Goal: Task Accomplishment & Management: Complete application form

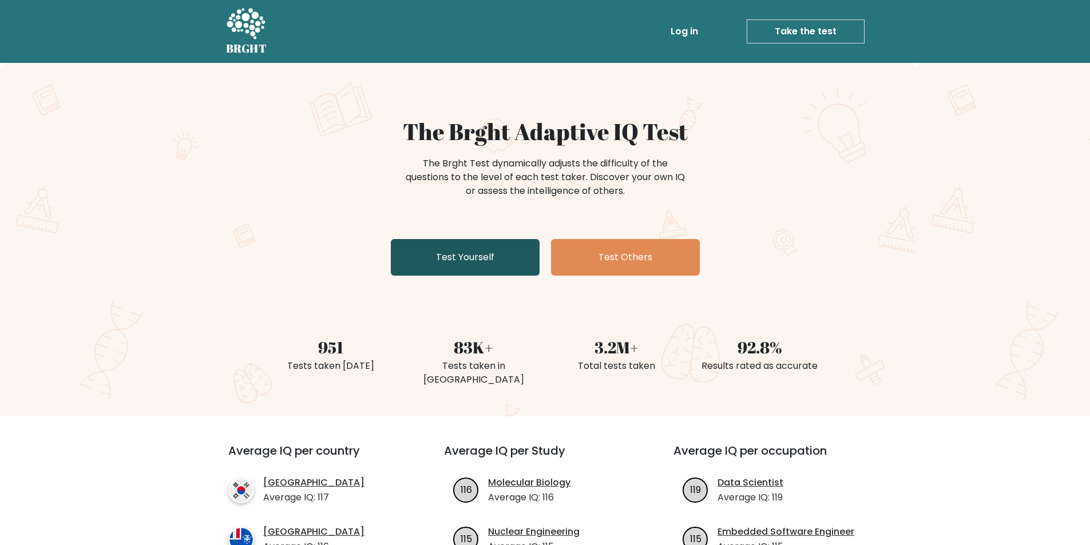
click at [447, 253] on link "Test Yourself" at bounding box center [465, 257] width 149 height 37
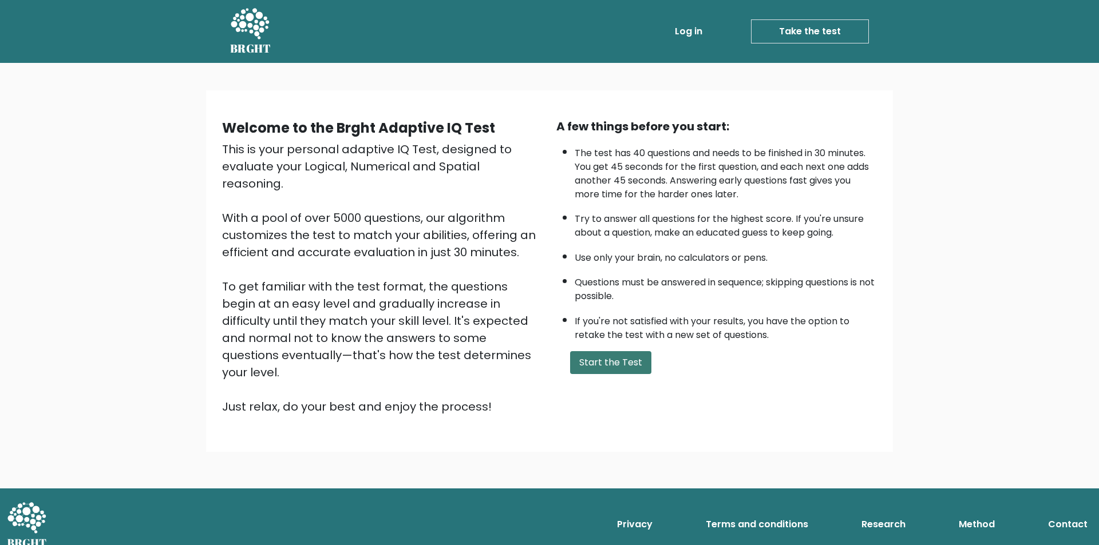
click at [600, 362] on button "Start the Test" at bounding box center [610, 362] width 81 height 23
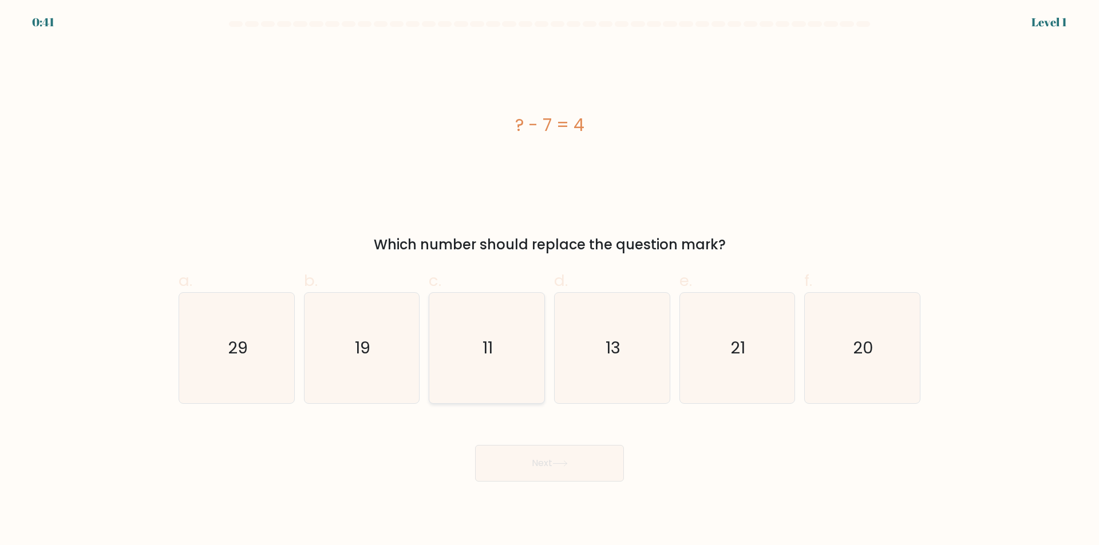
click at [516, 345] on icon "11" at bounding box center [486, 348] width 110 height 110
click at [549, 280] on input "c. 11" at bounding box center [549, 276] width 1 height 7
radio input "true"
click at [581, 473] on button "Next" at bounding box center [549, 463] width 149 height 37
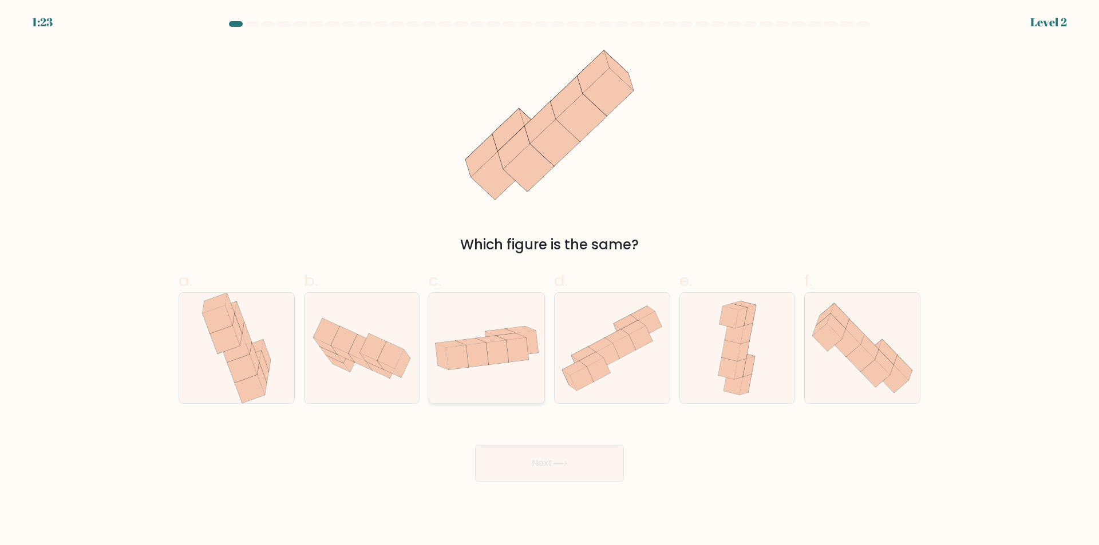
click at [510, 366] on icon at bounding box center [486, 348] width 115 height 59
click at [549, 280] on input "c." at bounding box center [549, 276] width 1 height 7
radio input "true"
click at [577, 461] on button "Next" at bounding box center [549, 463] width 149 height 37
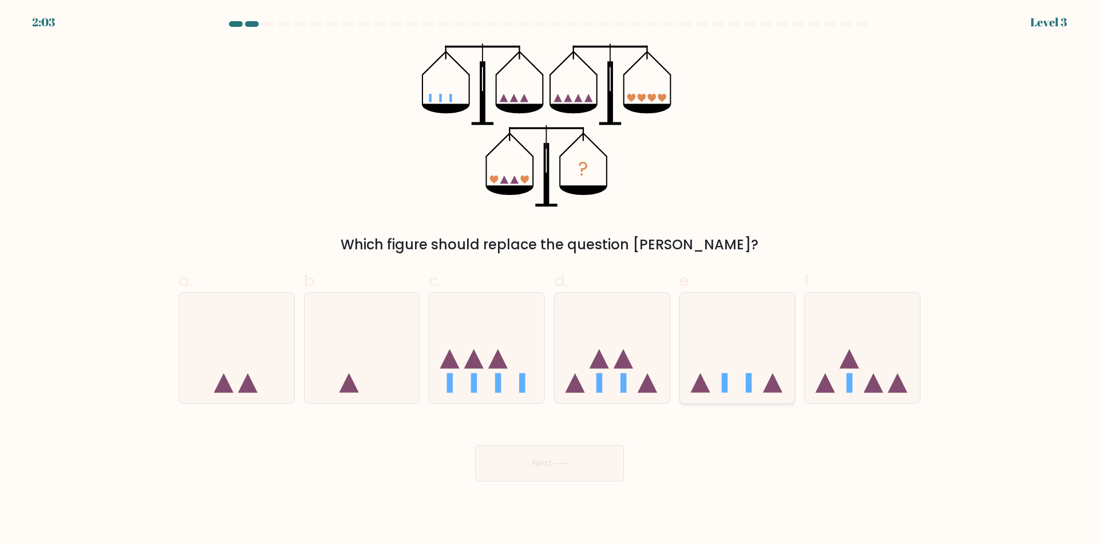
click at [714, 374] on icon at bounding box center [737, 348] width 115 height 95
click at [550, 280] on input "e." at bounding box center [549, 276] width 1 height 7
radio input "true"
click at [508, 476] on button "Next" at bounding box center [549, 463] width 149 height 37
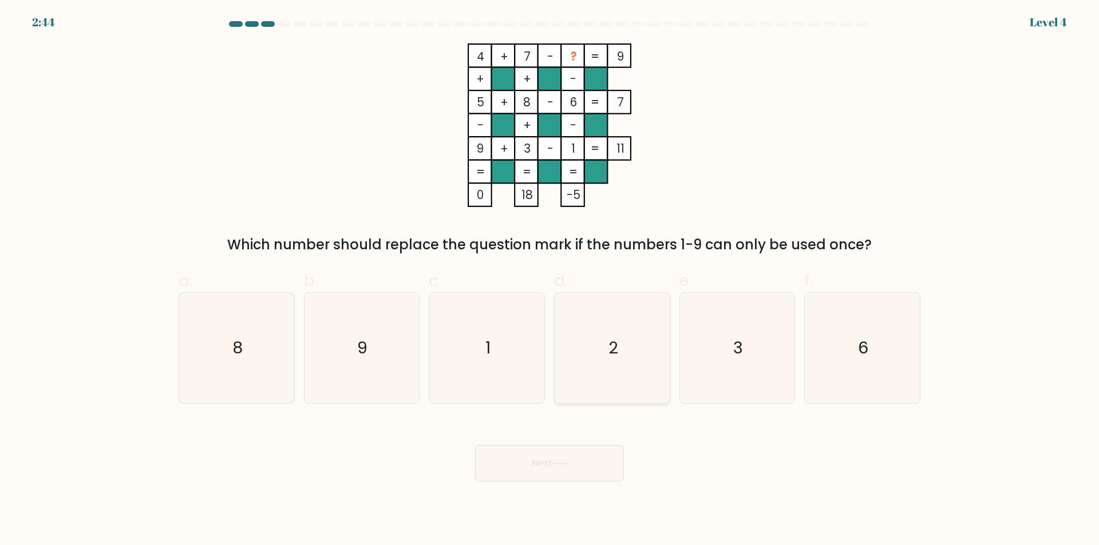
click at [576, 351] on icon "2" at bounding box center [612, 348] width 110 height 110
click at [550, 280] on input "d. 2" at bounding box center [549, 276] width 1 height 7
radio input "true"
click at [573, 456] on button "Next" at bounding box center [549, 463] width 149 height 37
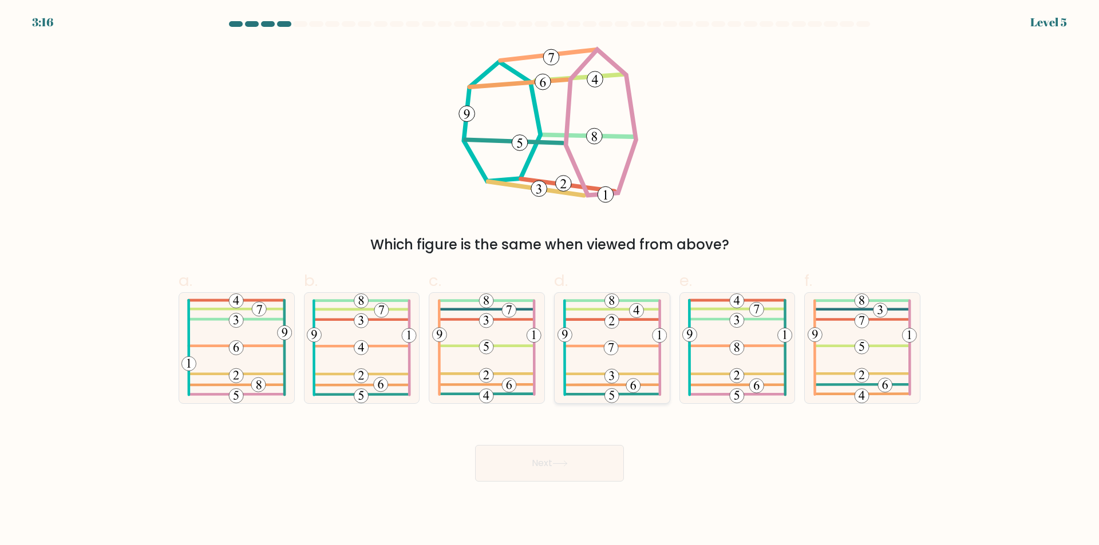
click at [619, 360] on icon at bounding box center [611, 348] width 109 height 110
click at [550, 280] on input "d." at bounding box center [549, 276] width 1 height 7
radio input "true"
click at [569, 468] on button "Next" at bounding box center [549, 463] width 149 height 37
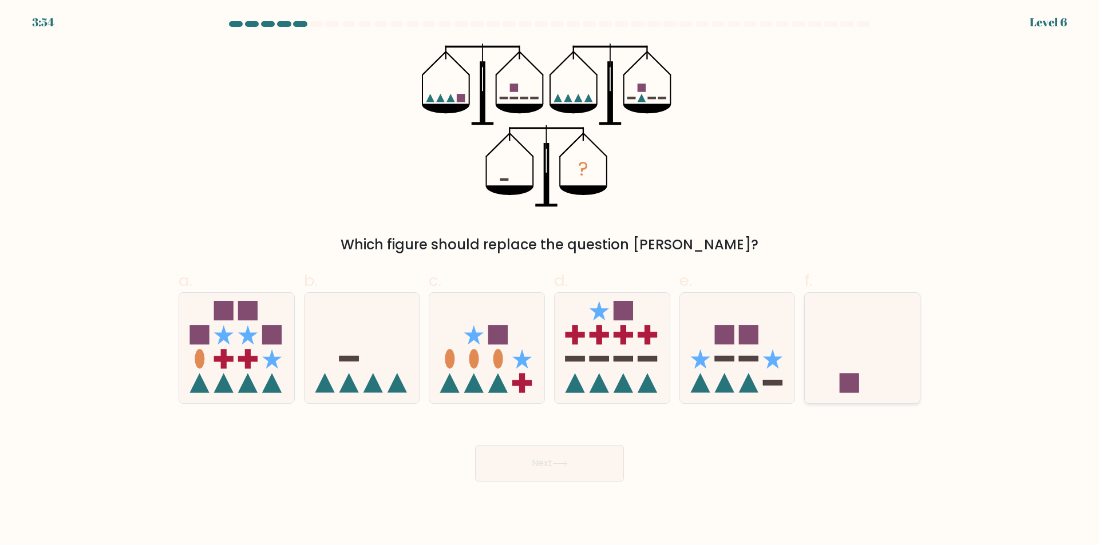
click at [838, 346] on icon at bounding box center [862, 348] width 115 height 95
click at [550, 280] on input "f." at bounding box center [549, 276] width 1 height 7
radio input "true"
click at [566, 471] on button "Next" at bounding box center [549, 463] width 149 height 37
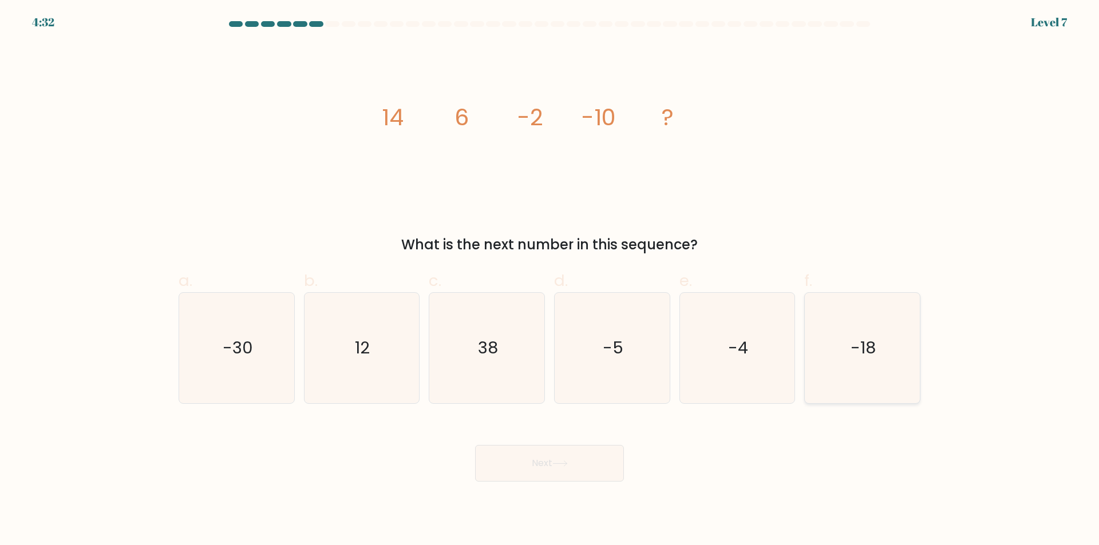
click at [831, 342] on icon "-18" at bounding box center [862, 348] width 110 height 110
click at [550, 280] on input "f. -18" at bounding box center [549, 276] width 1 height 7
radio input "true"
click at [548, 467] on button "Next" at bounding box center [549, 463] width 149 height 37
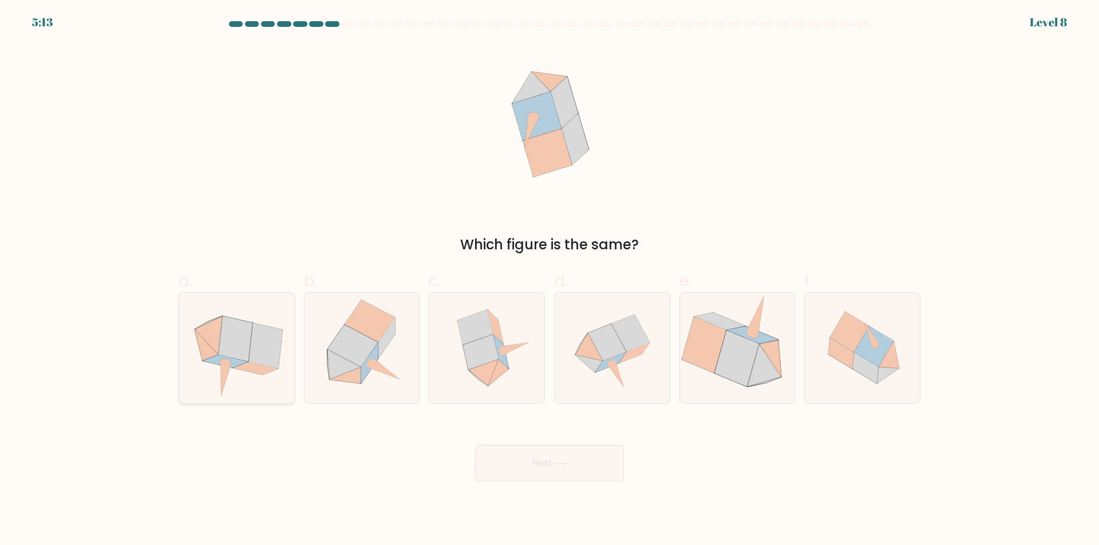
click at [199, 346] on icon at bounding box center [206, 344] width 24 height 31
click at [549, 280] on input "a." at bounding box center [549, 276] width 1 height 7
radio input "true"
click at [631, 370] on icon at bounding box center [612, 348] width 110 height 110
click at [550, 280] on input "d." at bounding box center [549, 276] width 1 height 7
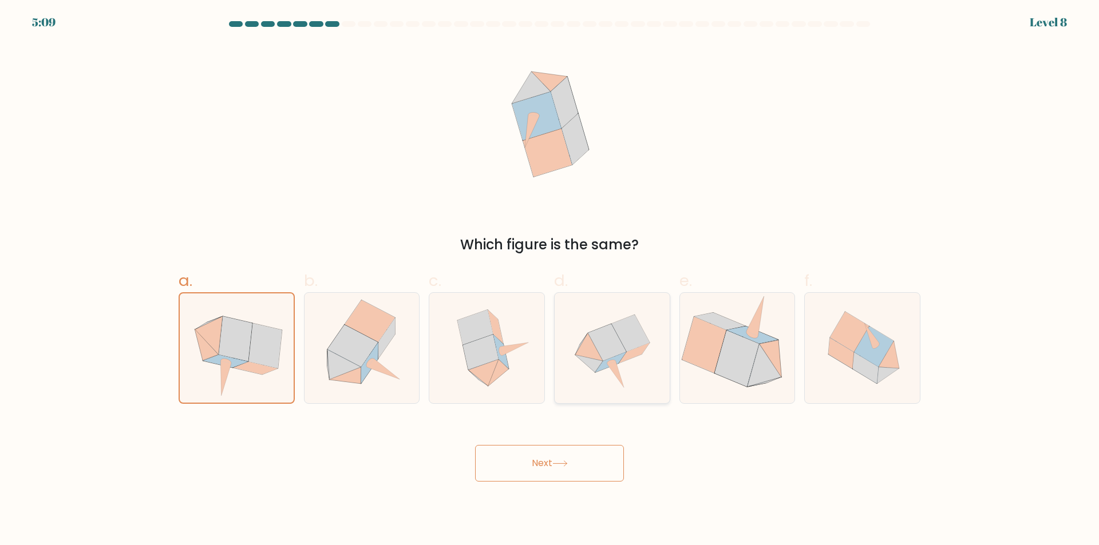
radio input "true"
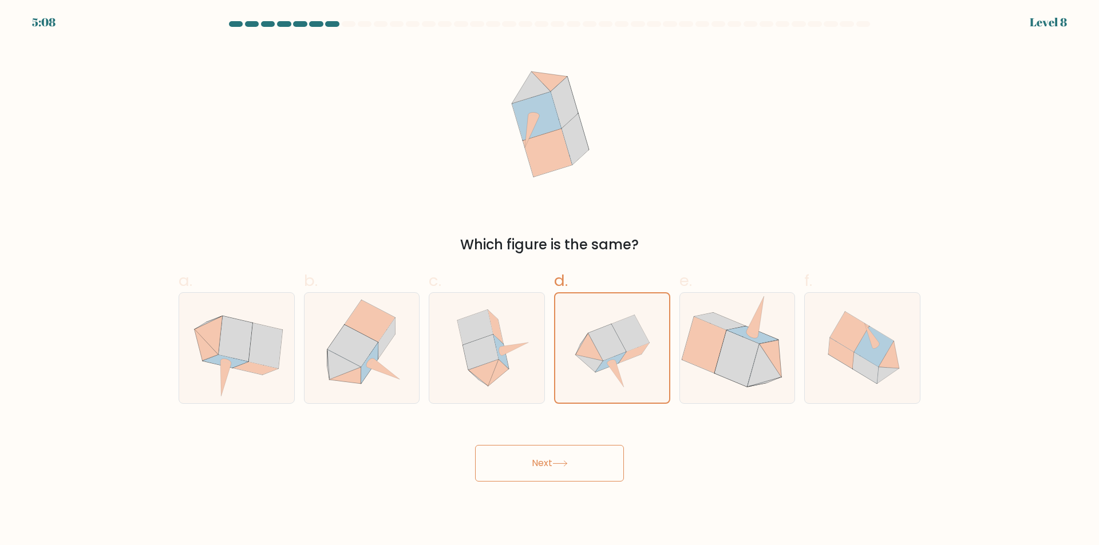
click at [591, 480] on button "Next" at bounding box center [549, 463] width 149 height 37
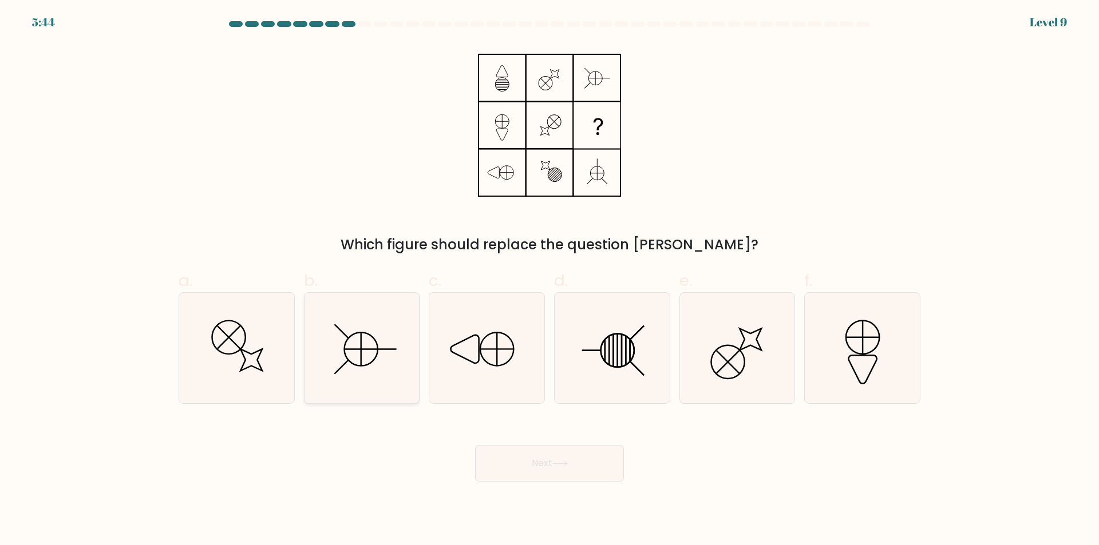
click at [358, 350] on line at bounding box center [361, 350] width 32 height 0
click at [549, 280] on input "b." at bounding box center [549, 276] width 1 height 7
radio input "true"
click at [585, 368] on icon at bounding box center [612, 348] width 110 height 110
click at [550, 280] on input "d." at bounding box center [549, 276] width 1 height 7
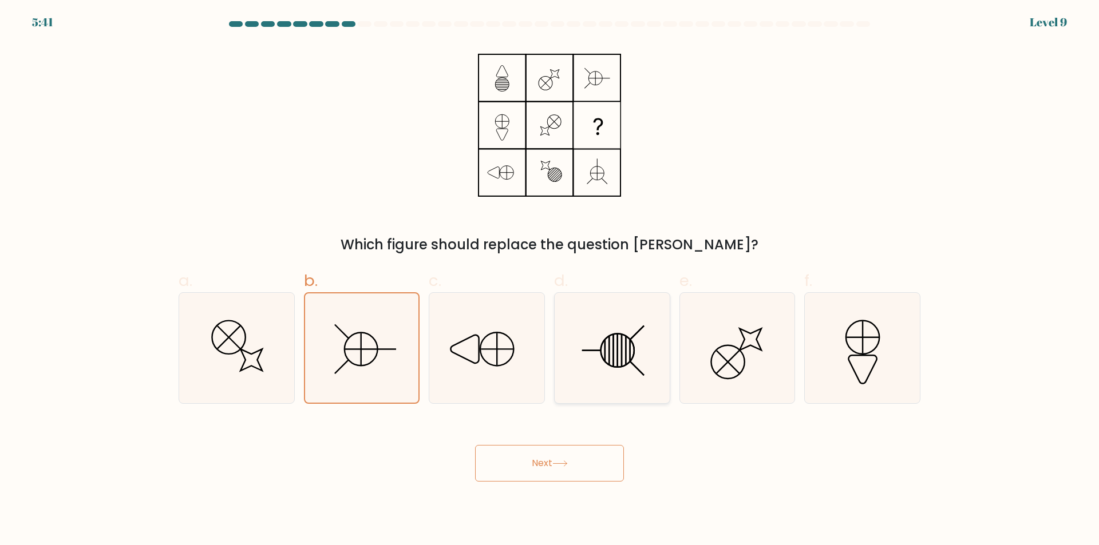
radio input "true"
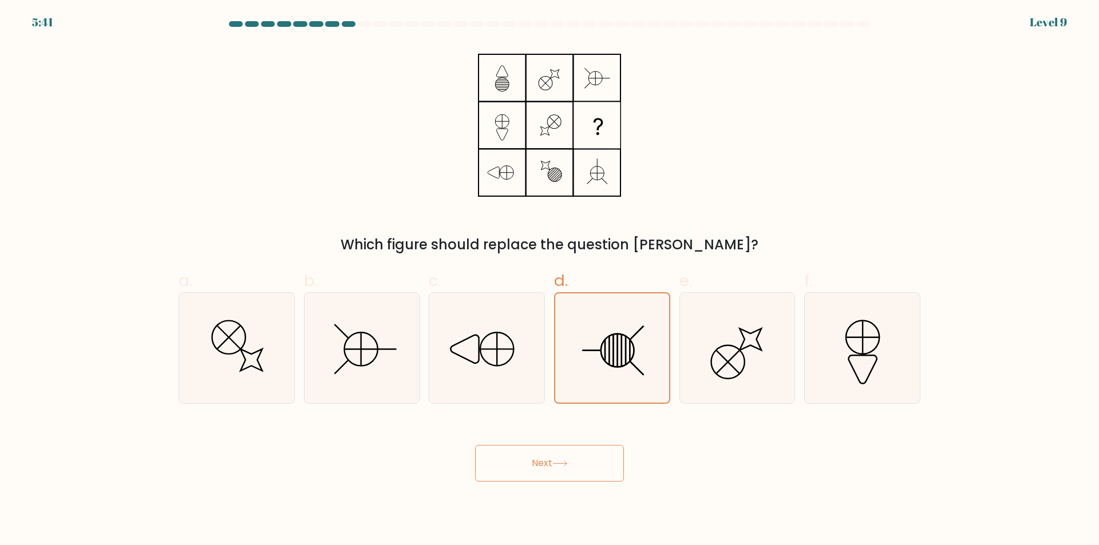
click at [595, 471] on button "Next" at bounding box center [549, 463] width 149 height 37
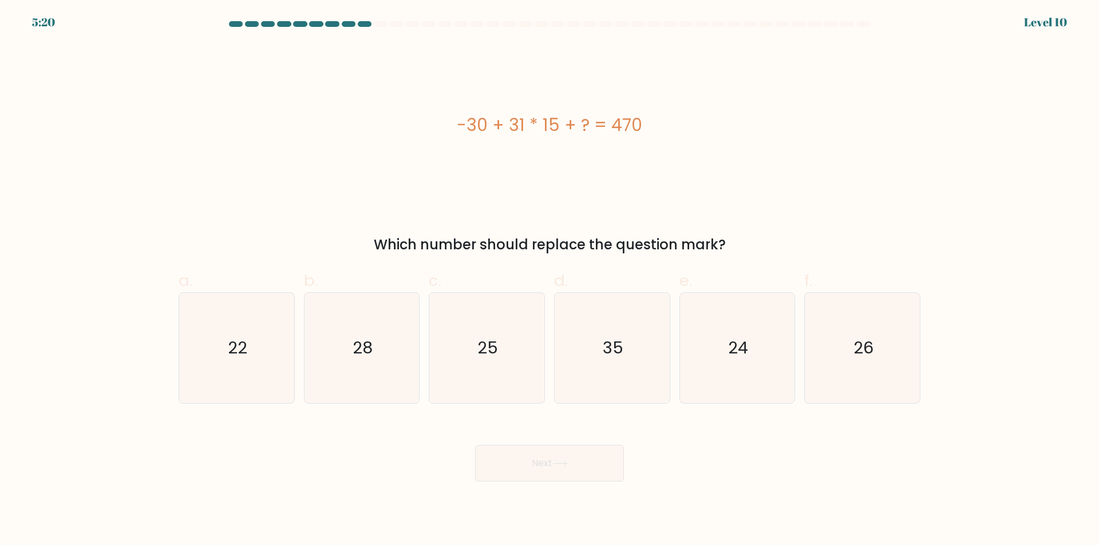
click at [81, 419] on form "a." at bounding box center [549, 251] width 1099 height 461
click at [628, 316] on icon "35" at bounding box center [612, 348] width 110 height 110
click at [550, 280] on input "d. 35" at bounding box center [549, 276] width 1 height 7
radio input "true"
click at [587, 469] on button "Next" at bounding box center [549, 463] width 149 height 37
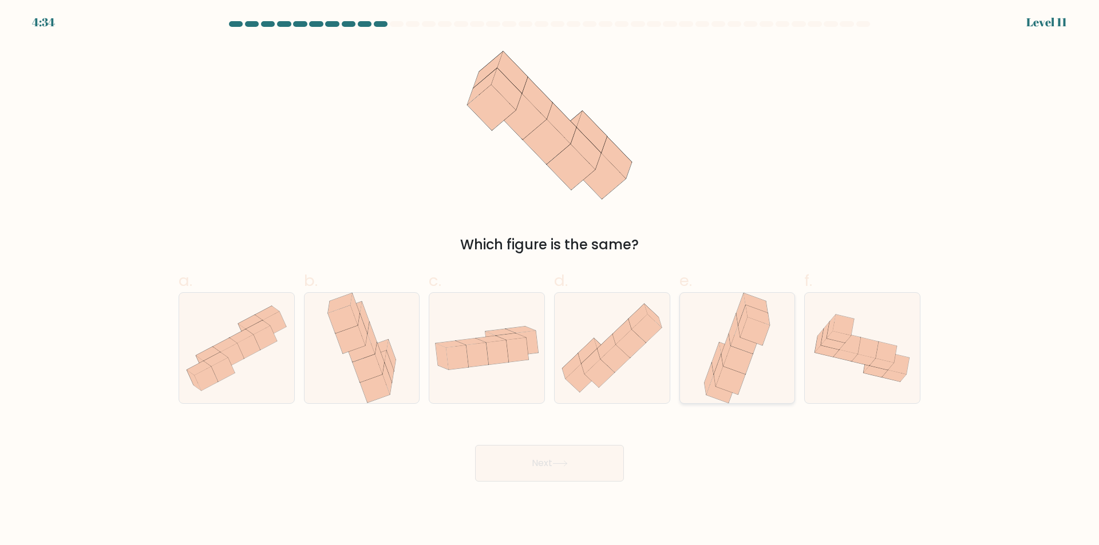
click at [765, 351] on icon at bounding box center [736, 348] width 73 height 110
click at [550, 280] on input "e." at bounding box center [549, 276] width 1 height 7
radio input "true"
click at [607, 462] on button "Next" at bounding box center [549, 463] width 149 height 37
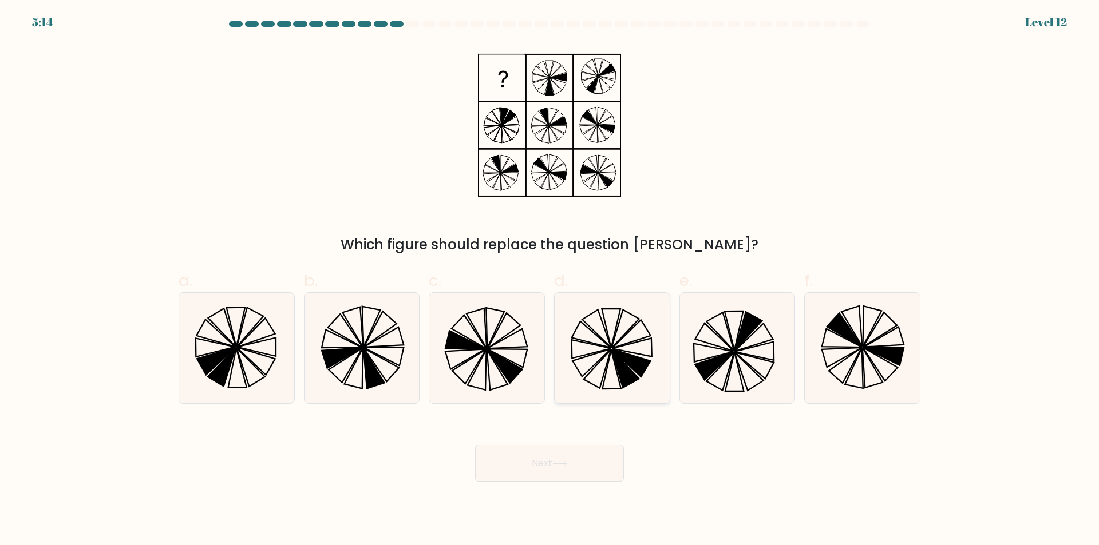
click at [615, 335] on icon at bounding box center [624, 329] width 27 height 38
click at [550, 280] on input "d." at bounding box center [549, 276] width 1 height 7
radio input "true"
click at [580, 441] on div "Next" at bounding box center [549, 450] width 755 height 64
click at [584, 459] on button "Next" at bounding box center [549, 463] width 149 height 37
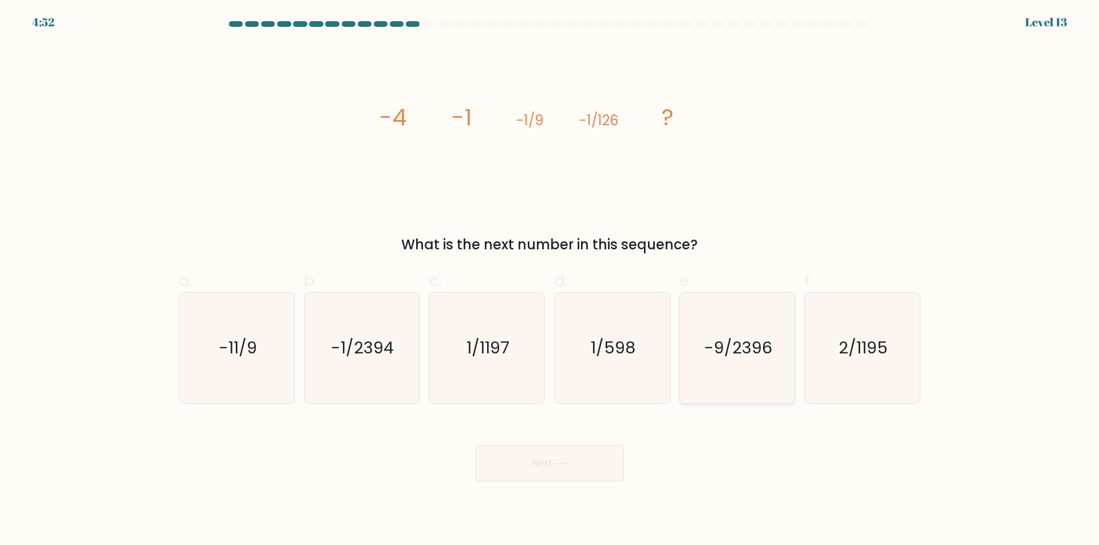
click at [741, 346] on text "-9/2396" at bounding box center [738, 348] width 68 height 23
click at [550, 280] on input "e. -9/2396" at bounding box center [549, 276] width 1 height 7
radio input "true"
click at [587, 479] on button "Next" at bounding box center [549, 463] width 149 height 37
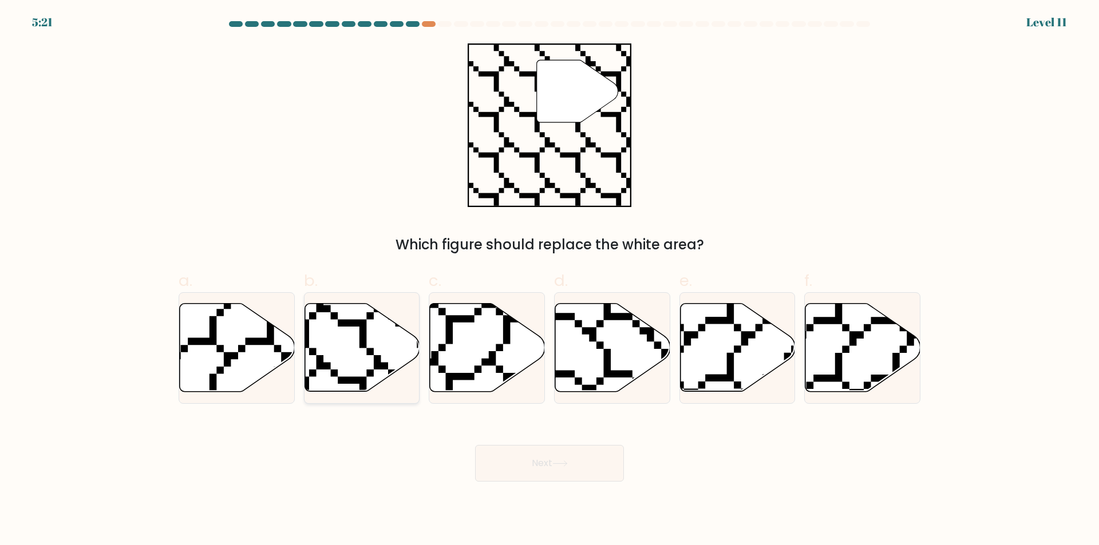
click at [362, 340] on icon at bounding box center [323, 394] width 231 height 229
click at [549, 280] on input "b." at bounding box center [549, 276] width 1 height 7
radio input "true"
click at [597, 461] on button "Next" at bounding box center [549, 463] width 149 height 37
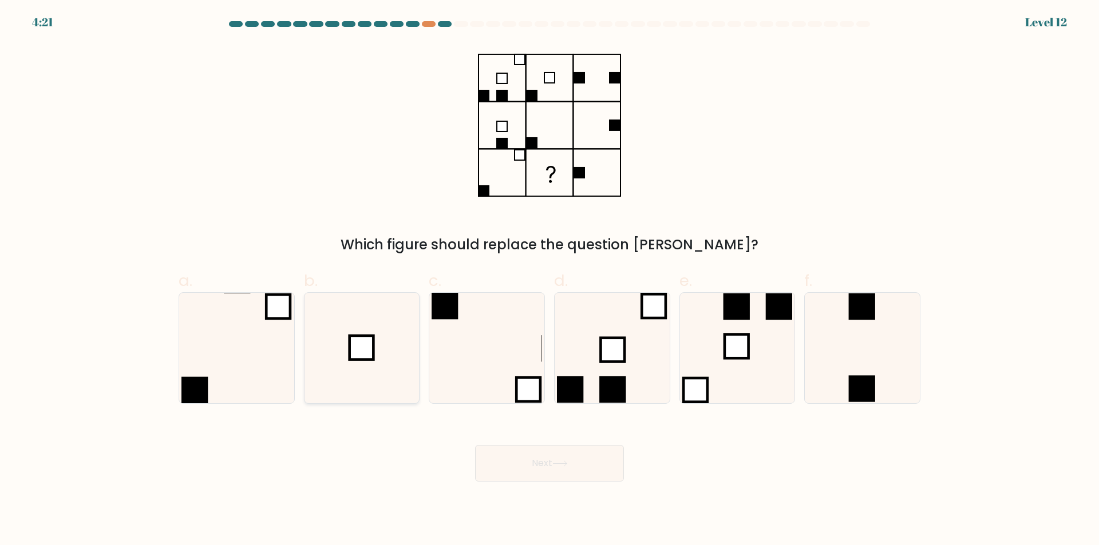
click at [373, 358] on rect at bounding box center [362, 348] width 24 height 24
click at [549, 280] on input "b." at bounding box center [549, 276] width 1 height 7
radio input "true"
click at [590, 473] on button "Next" at bounding box center [549, 463] width 149 height 37
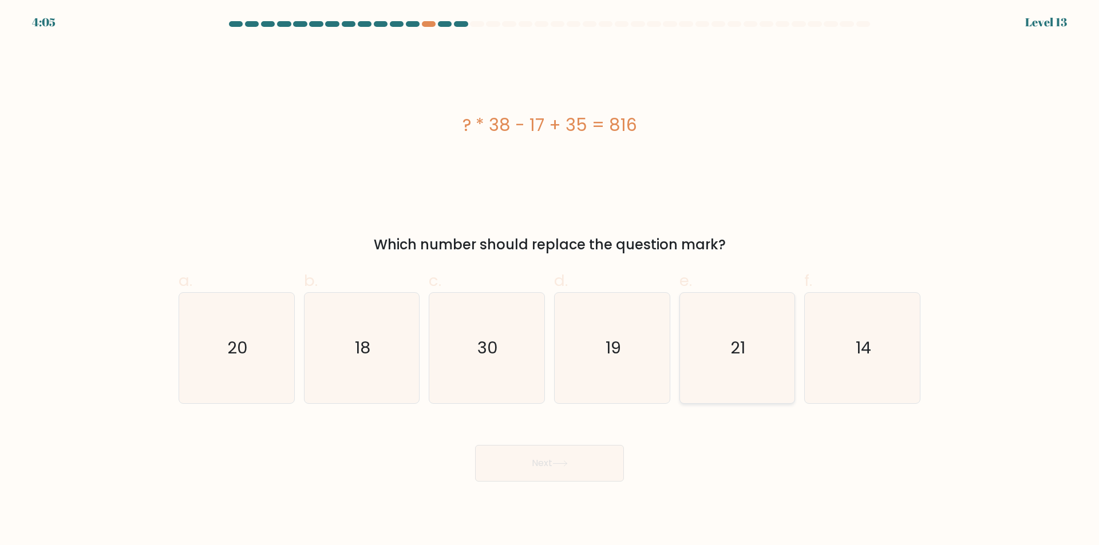
click at [740, 338] on text "21" at bounding box center [738, 348] width 15 height 23
click at [550, 280] on input "e. 21" at bounding box center [549, 276] width 1 height 7
radio input "true"
click at [584, 442] on div "Next" at bounding box center [549, 450] width 755 height 64
click at [583, 460] on button "Next" at bounding box center [549, 463] width 149 height 37
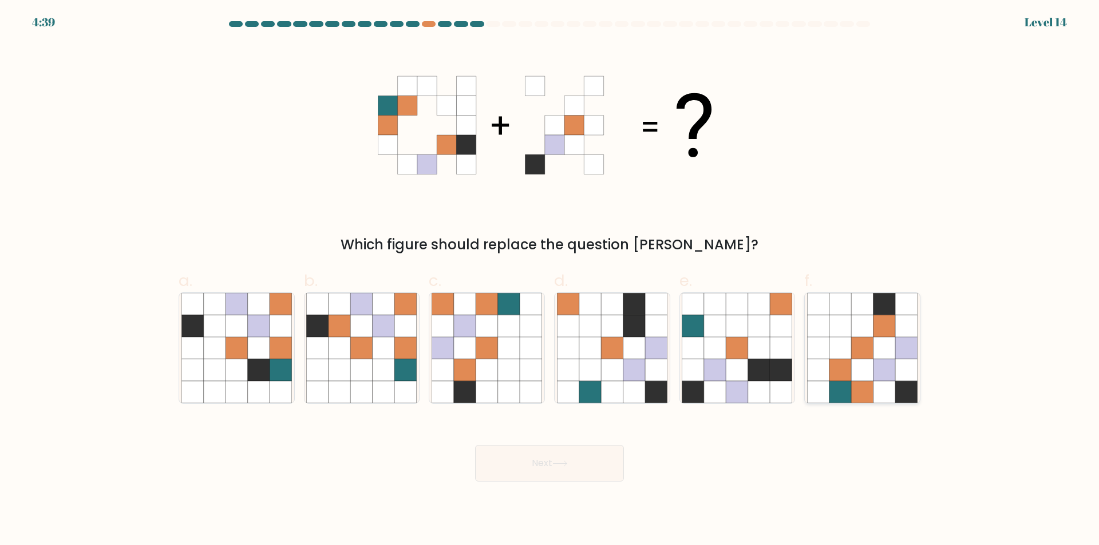
click at [873, 369] on icon at bounding box center [884, 370] width 22 height 22
click at [550, 280] on input "f." at bounding box center [549, 276] width 1 height 7
radio input "true"
click at [588, 468] on button "Next" at bounding box center [549, 463] width 149 height 37
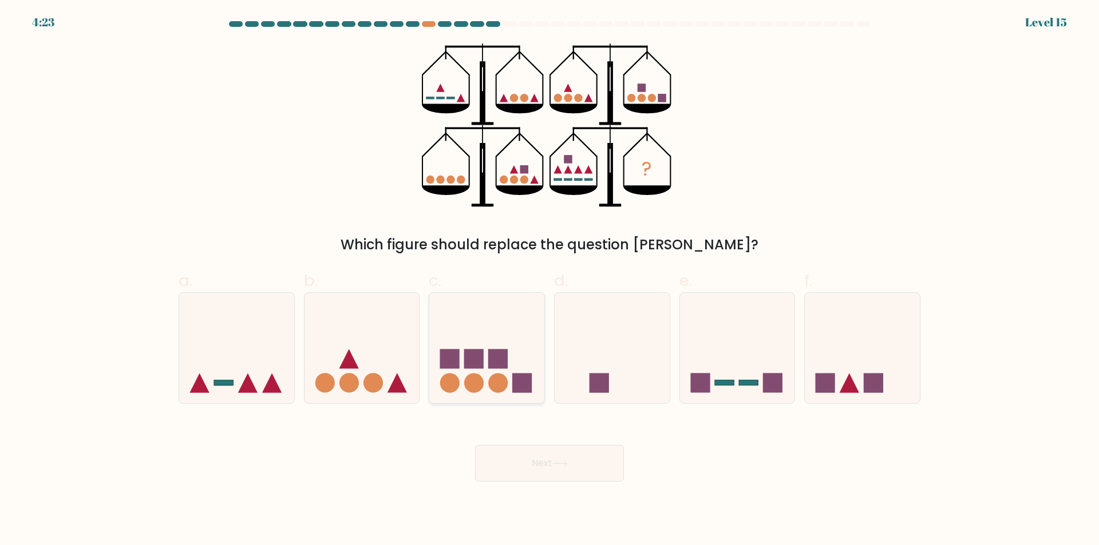
click at [500, 358] on rect at bounding box center [497, 358] width 19 height 19
click at [549, 280] on input "c." at bounding box center [549, 276] width 1 height 7
radio input "true"
click at [370, 236] on div "Which figure should replace the question mark?" at bounding box center [549, 245] width 728 height 21
click at [567, 462] on icon at bounding box center [559, 464] width 15 height 6
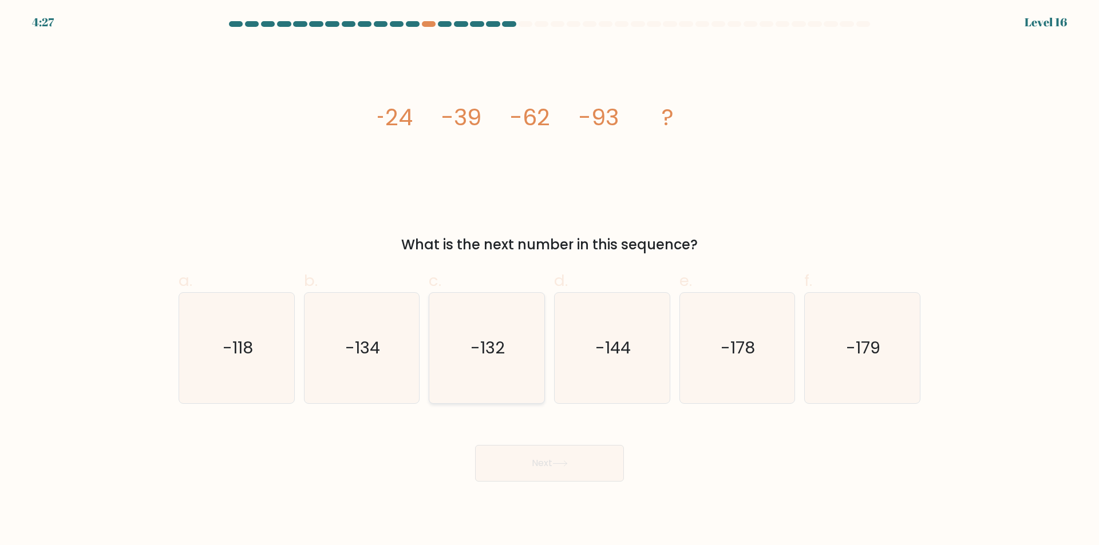
click at [480, 350] on text "-132" at bounding box center [488, 348] width 34 height 23
click at [549, 280] on input "c. -132" at bounding box center [549, 276] width 1 height 7
radio input "true"
click at [580, 472] on button "Next" at bounding box center [549, 463] width 149 height 37
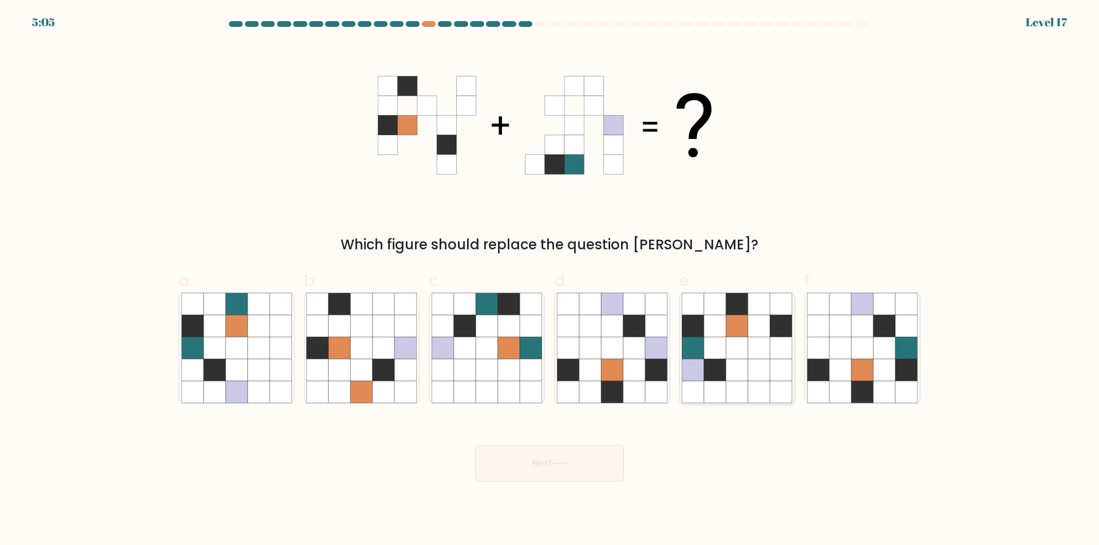
click at [730, 350] on icon at bounding box center [737, 348] width 22 height 22
click at [550, 280] on input "e." at bounding box center [549, 276] width 1 height 7
radio input "true"
click at [598, 465] on button "Next" at bounding box center [549, 463] width 149 height 37
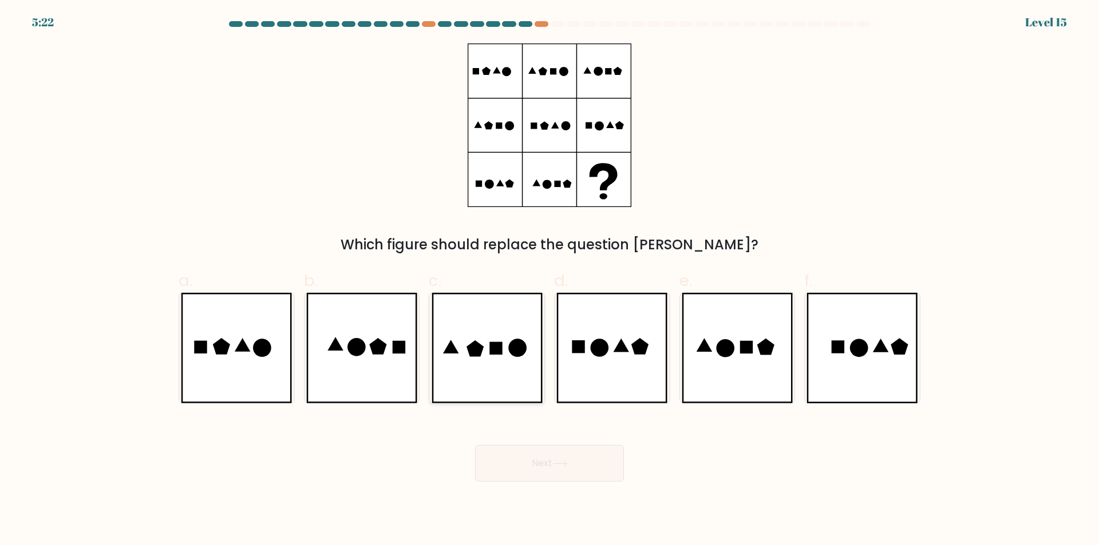
click at [494, 363] on icon at bounding box center [486, 348] width 111 height 110
click at [549, 280] on input "c." at bounding box center [549, 276] width 1 height 7
radio input "true"
click at [582, 462] on button "Next" at bounding box center [549, 463] width 149 height 37
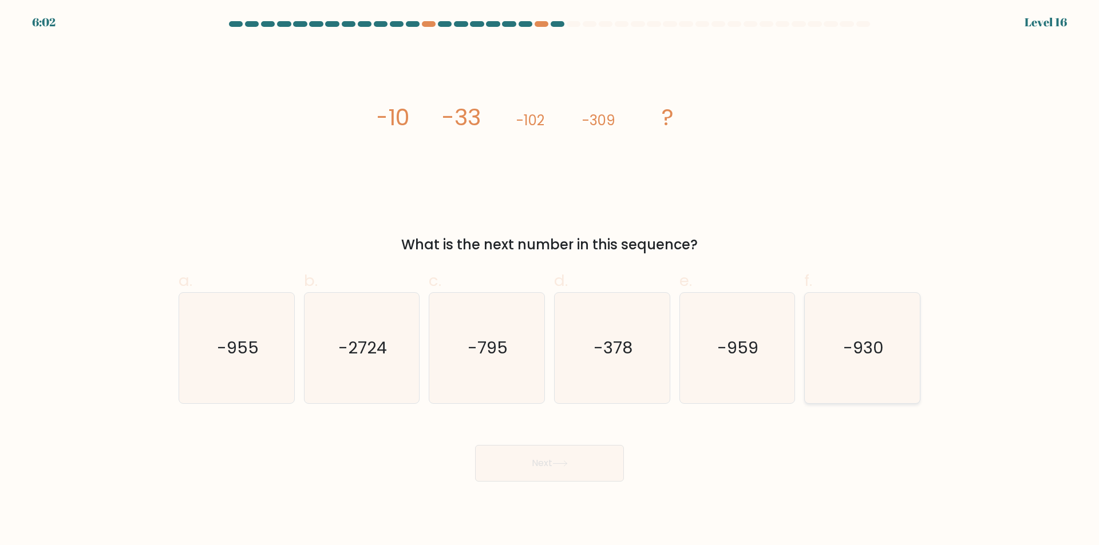
click at [853, 337] on text "-930" at bounding box center [863, 348] width 41 height 23
click at [550, 280] on input "f. -930" at bounding box center [549, 276] width 1 height 7
radio input "true"
click at [577, 465] on button "Next" at bounding box center [549, 463] width 149 height 37
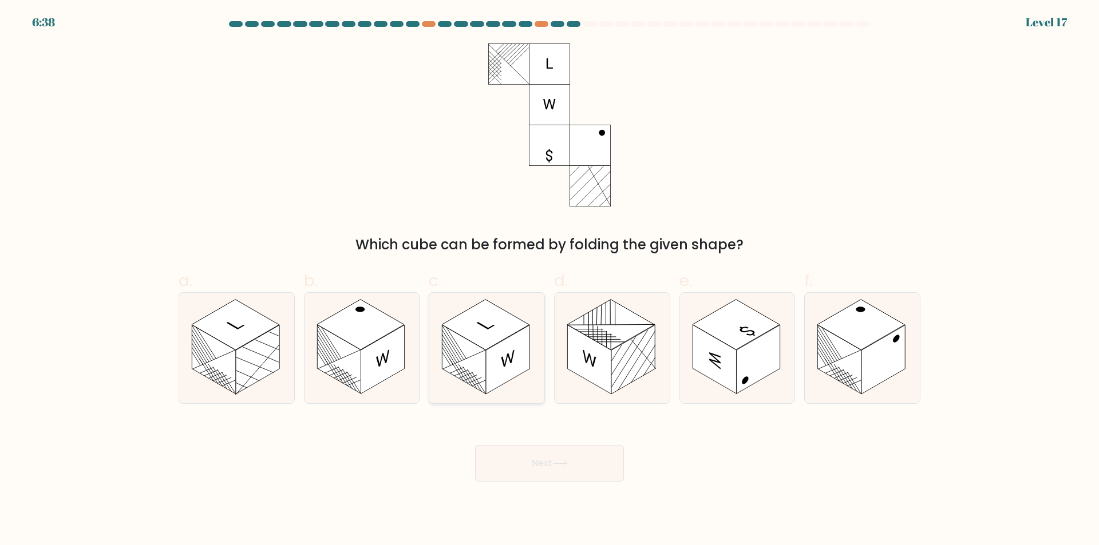
click at [525, 328] on rect at bounding box center [507, 360] width 43 height 69
click at [549, 280] on input "c." at bounding box center [549, 276] width 1 height 7
radio input "true"
drag, startPoint x: 583, startPoint y: 449, endPoint x: 591, endPoint y: 458, distance: 12.2
click at [584, 449] on button "Next" at bounding box center [549, 463] width 149 height 37
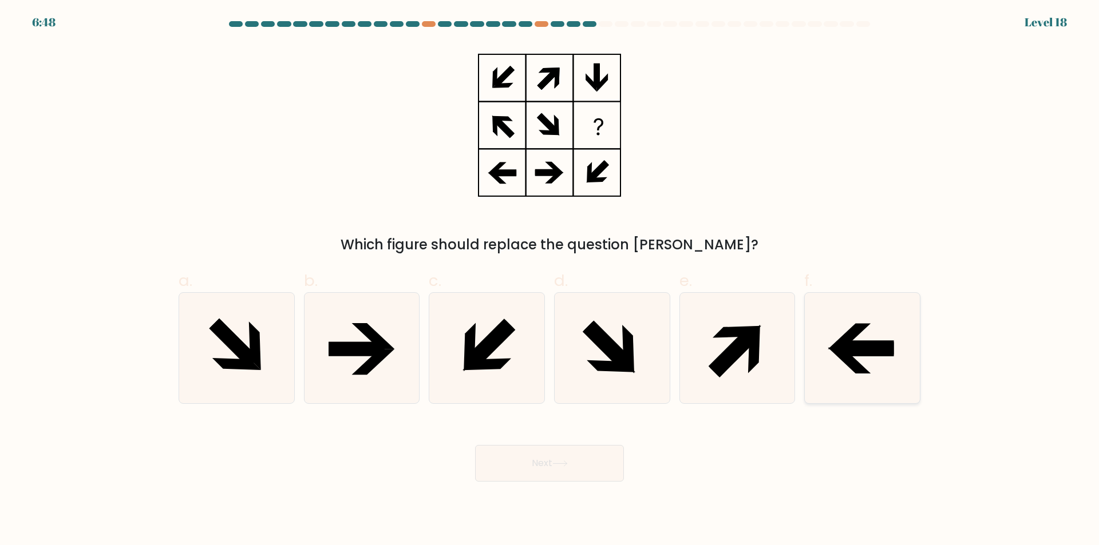
click at [850, 352] on icon at bounding box center [866, 349] width 56 height 14
click at [550, 280] on input "f." at bounding box center [549, 276] width 1 height 7
radio input "true"
click at [564, 449] on button "Next" at bounding box center [549, 463] width 149 height 37
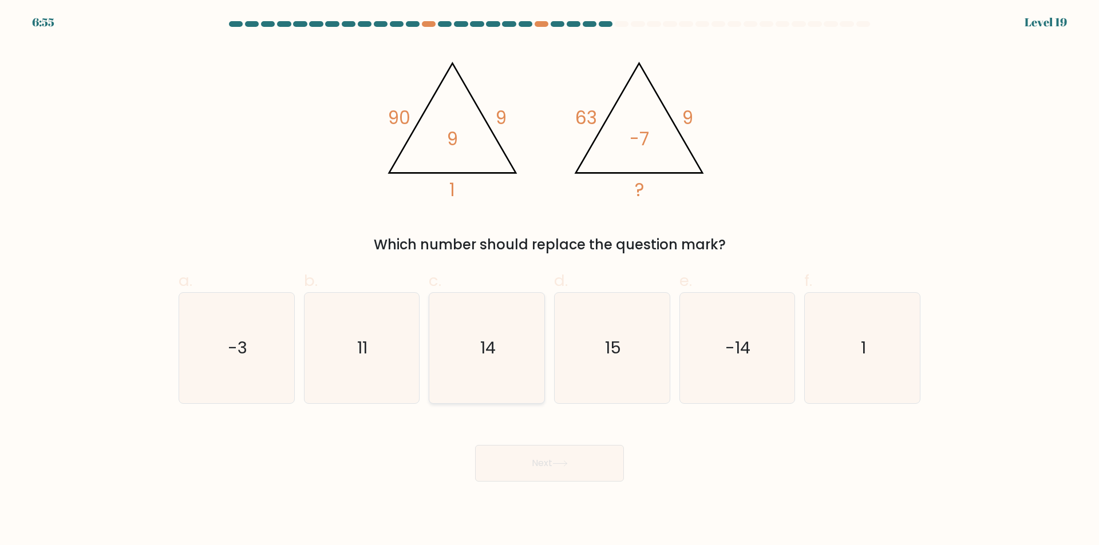
click at [494, 367] on icon "14" at bounding box center [486, 348] width 110 height 110
click at [549, 280] on input "c. 14" at bounding box center [549, 276] width 1 height 7
radio input "true"
click at [600, 455] on button "Next" at bounding box center [549, 463] width 149 height 37
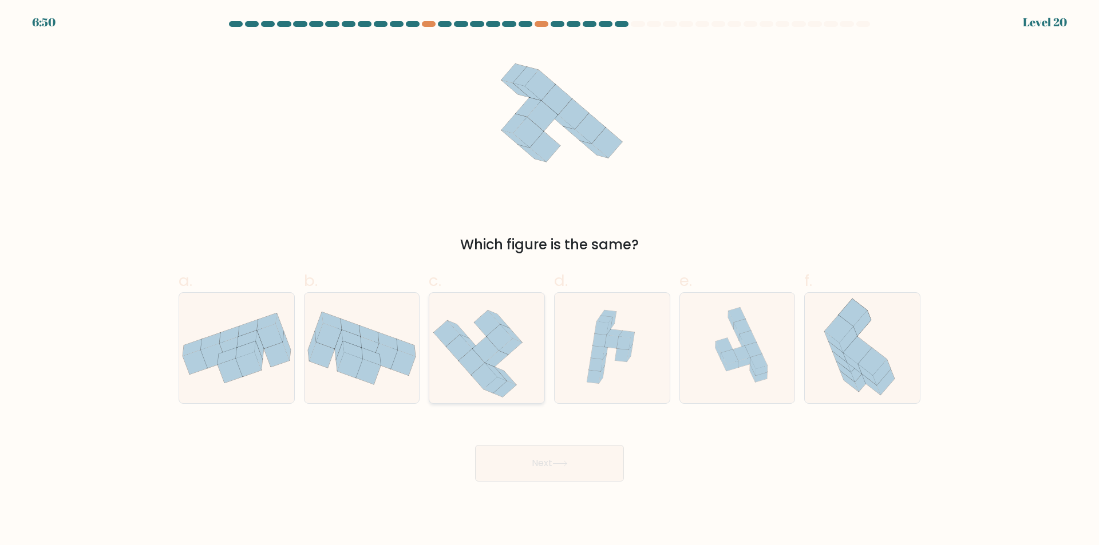
click at [488, 358] on icon at bounding box center [485, 350] width 26 height 26
click at [549, 280] on input "c." at bounding box center [549, 276] width 1 height 7
radio input "true"
click at [603, 467] on button "Next" at bounding box center [549, 463] width 149 height 37
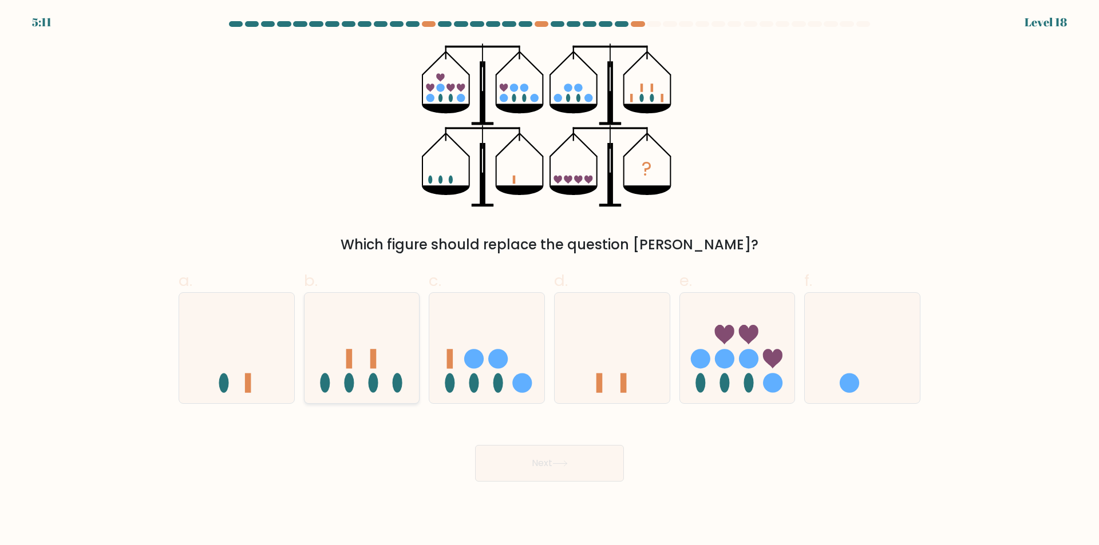
click at [375, 358] on rect at bounding box center [373, 358] width 6 height 19
click at [549, 280] on input "b." at bounding box center [549, 276] width 1 height 7
radio input "true"
click at [577, 460] on button "Next" at bounding box center [549, 463] width 149 height 37
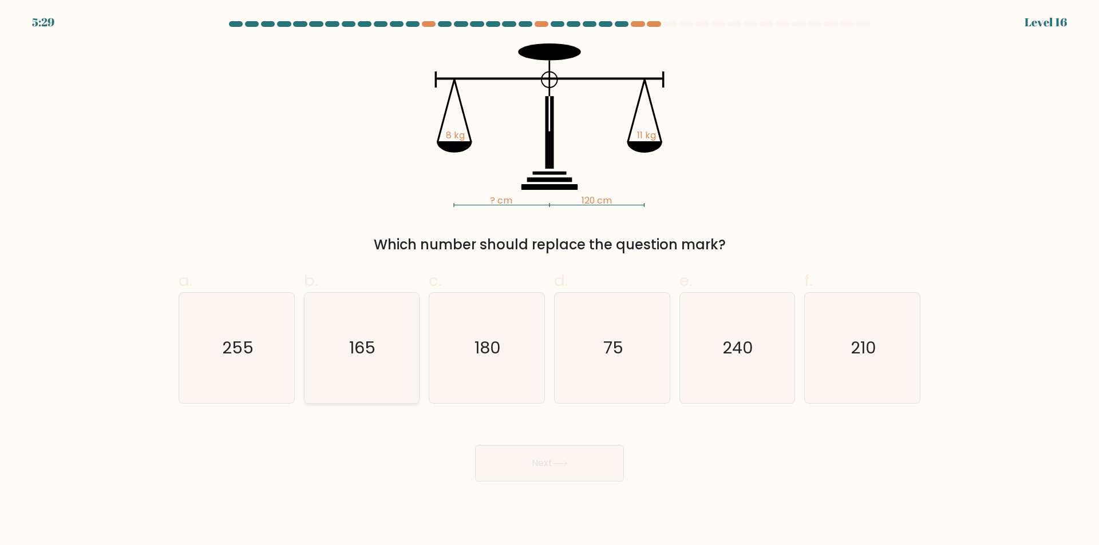
click at [366, 341] on text "165" at bounding box center [363, 348] width 26 height 23
click at [549, 280] on input "b. 165" at bounding box center [549, 276] width 1 height 7
radio input "true"
click at [604, 485] on body "5:28 Level 16" at bounding box center [549, 272] width 1099 height 545
click at [595, 470] on button "Next" at bounding box center [549, 463] width 149 height 37
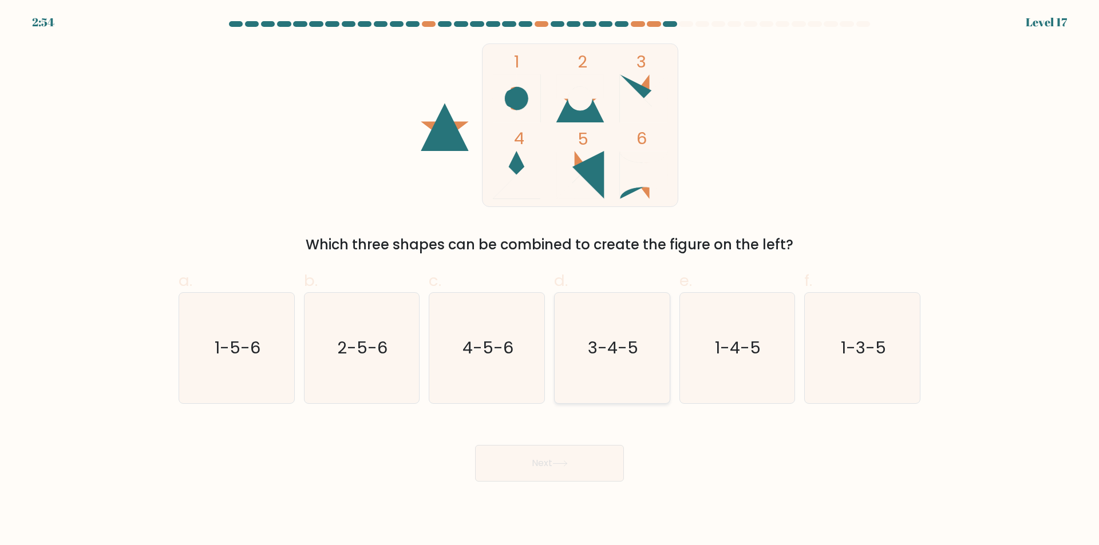
click at [611, 368] on icon "3-4-5" at bounding box center [612, 348] width 110 height 110
click at [550, 280] on input "d. 3-4-5" at bounding box center [549, 276] width 1 height 7
radio input "true"
click at [594, 458] on button "Next" at bounding box center [549, 463] width 149 height 37
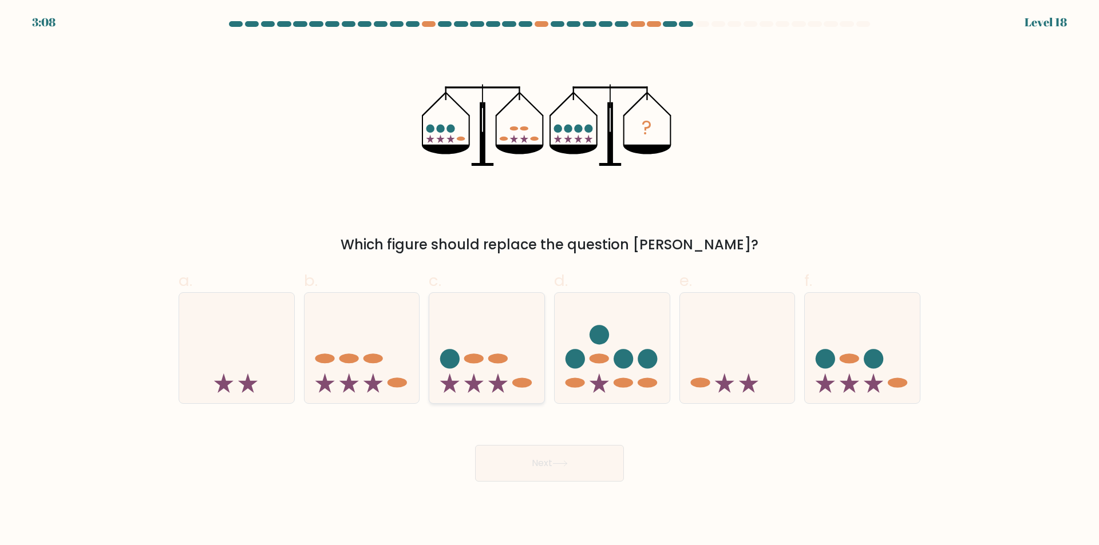
click at [511, 354] on icon at bounding box center [486, 348] width 115 height 95
click at [549, 280] on input "c." at bounding box center [549, 276] width 1 height 7
radio input "true"
click at [581, 464] on button "Next" at bounding box center [549, 463] width 149 height 37
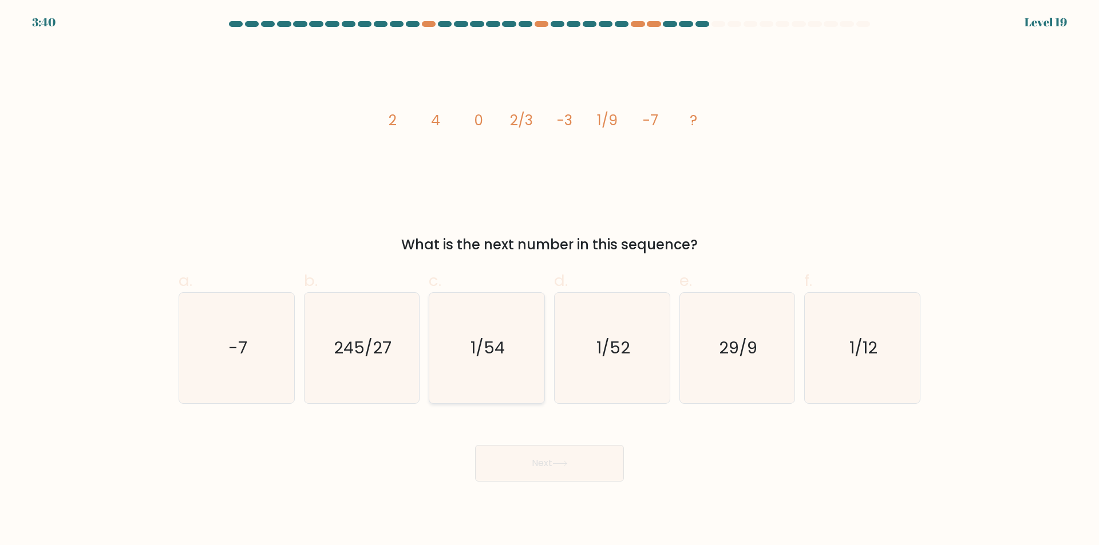
click at [494, 362] on icon "1/54" at bounding box center [486, 348] width 110 height 110
click at [549, 280] on input "c. 1/54" at bounding box center [549, 276] width 1 height 7
radio input "true"
click at [588, 462] on button "Next" at bounding box center [549, 463] width 149 height 37
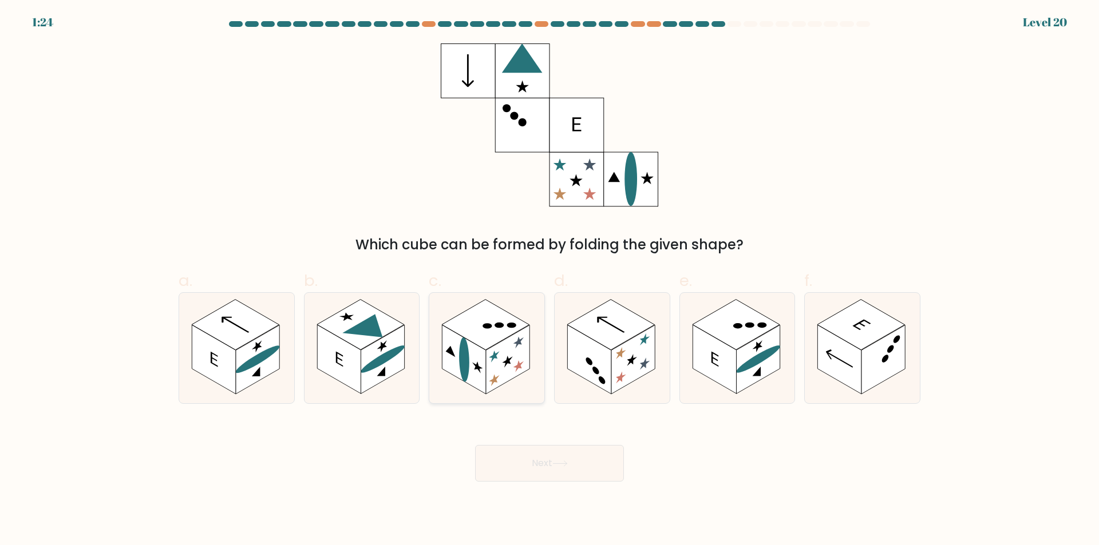
click at [482, 343] on rect at bounding box center [486, 325] width 88 height 50
click at [549, 280] on input "c." at bounding box center [549, 276] width 1 height 7
radio input "true"
click at [572, 453] on button "Next" at bounding box center [549, 463] width 149 height 37
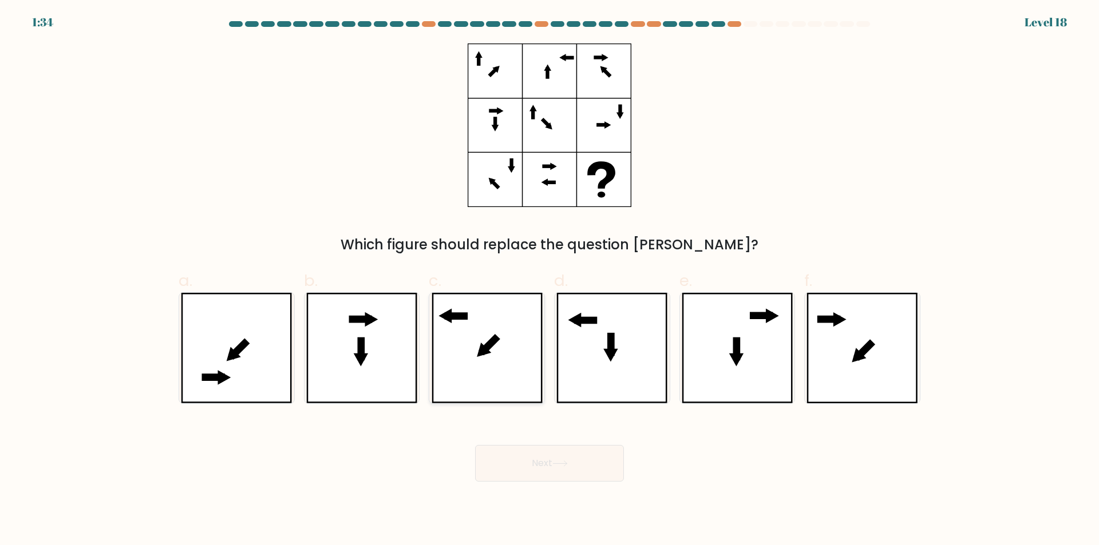
click at [509, 354] on icon at bounding box center [486, 348] width 111 height 110
click at [549, 280] on input "c." at bounding box center [549, 276] width 1 height 7
radio input "true"
click at [573, 460] on button "Next" at bounding box center [549, 463] width 149 height 37
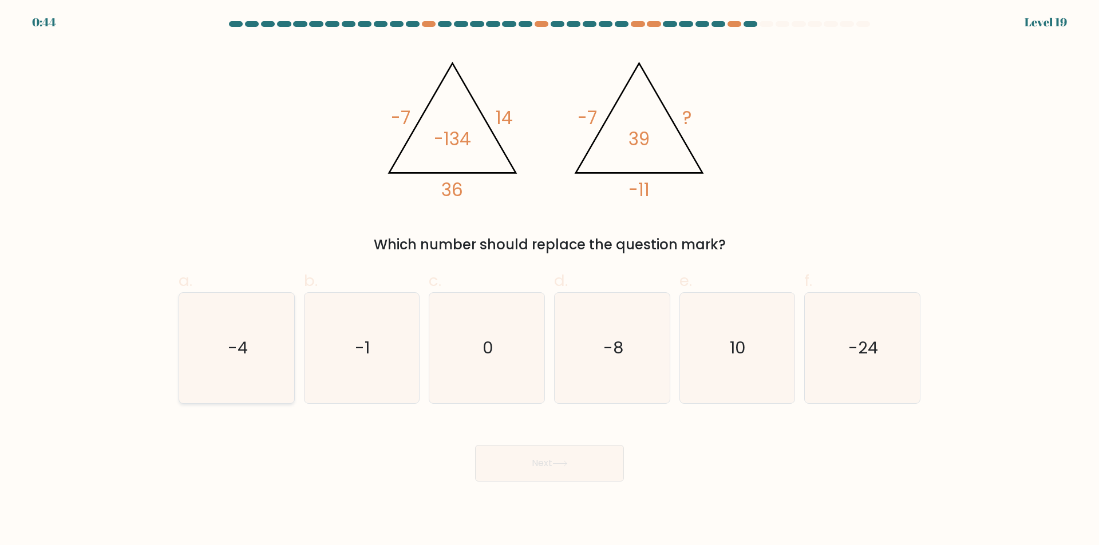
click at [218, 342] on icon "-4" at bounding box center [236, 348] width 110 height 110
click at [549, 280] on input "a. -4" at bounding box center [549, 276] width 1 height 7
radio input "true"
click at [575, 458] on button "Next" at bounding box center [549, 463] width 149 height 37
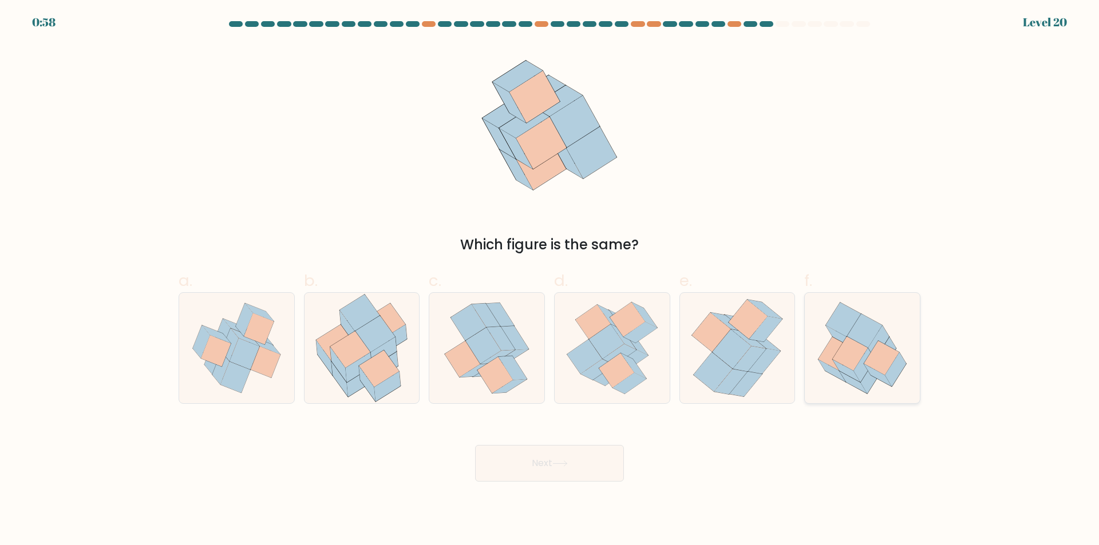
click at [838, 347] on icon at bounding box center [835, 354] width 35 height 34
click at [550, 280] on input "f." at bounding box center [549, 276] width 1 height 7
radio input "true"
click at [545, 470] on button "Next" at bounding box center [549, 463] width 149 height 37
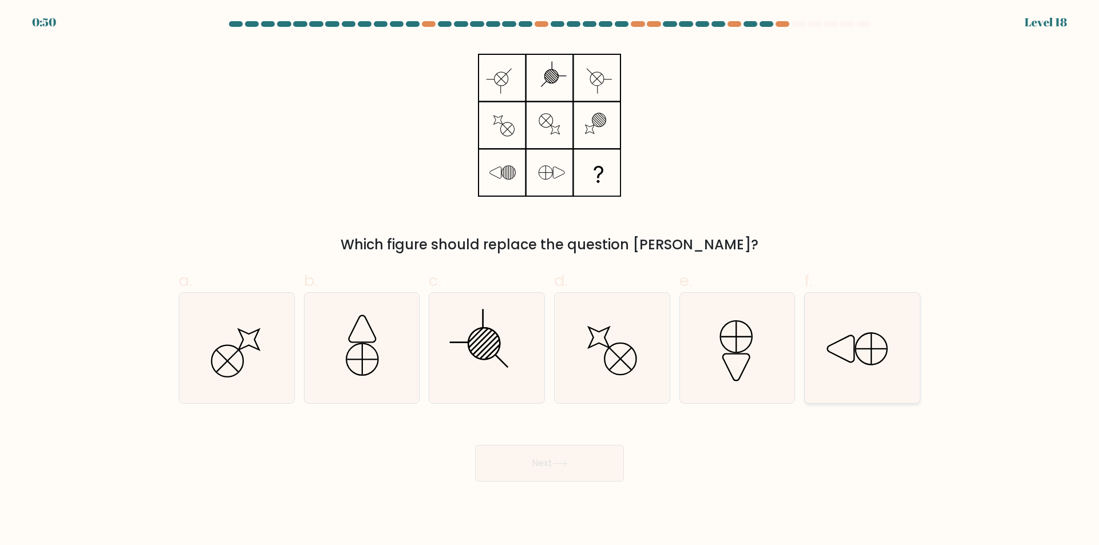
click at [851, 363] on icon at bounding box center [862, 348] width 110 height 110
click at [550, 280] on input "f." at bounding box center [549, 276] width 1 height 7
radio input "true"
click at [561, 464] on icon at bounding box center [560, 463] width 14 height 5
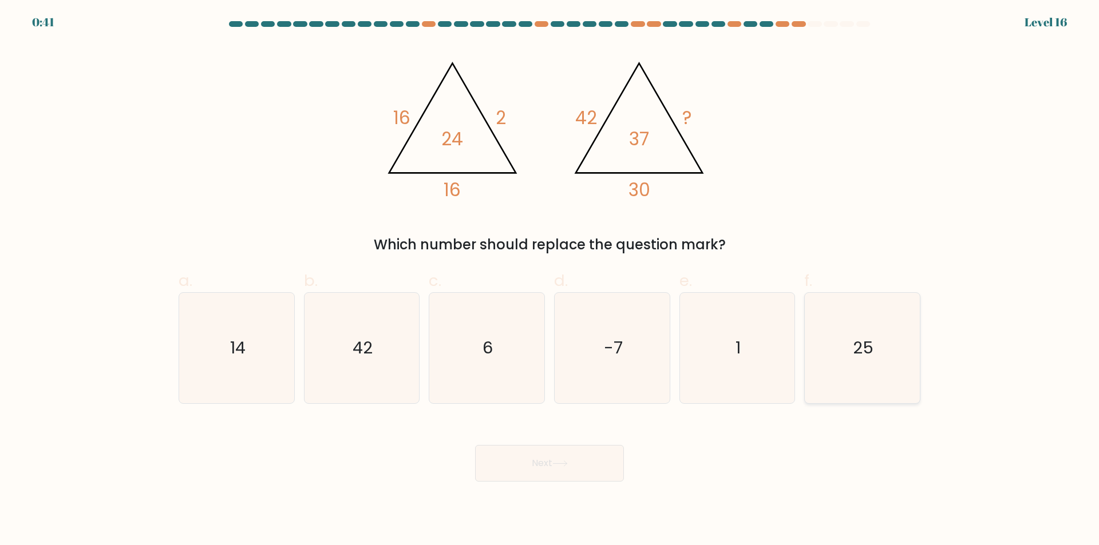
click at [842, 378] on icon "25" at bounding box center [862, 348] width 110 height 110
click at [550, 280] on input "f. 25" at bounding box center [549, 276] width 1 height 7
radio input "true"
click at [591, 451] on button "Next" at bounding box center [549, 463] width 149 height 37
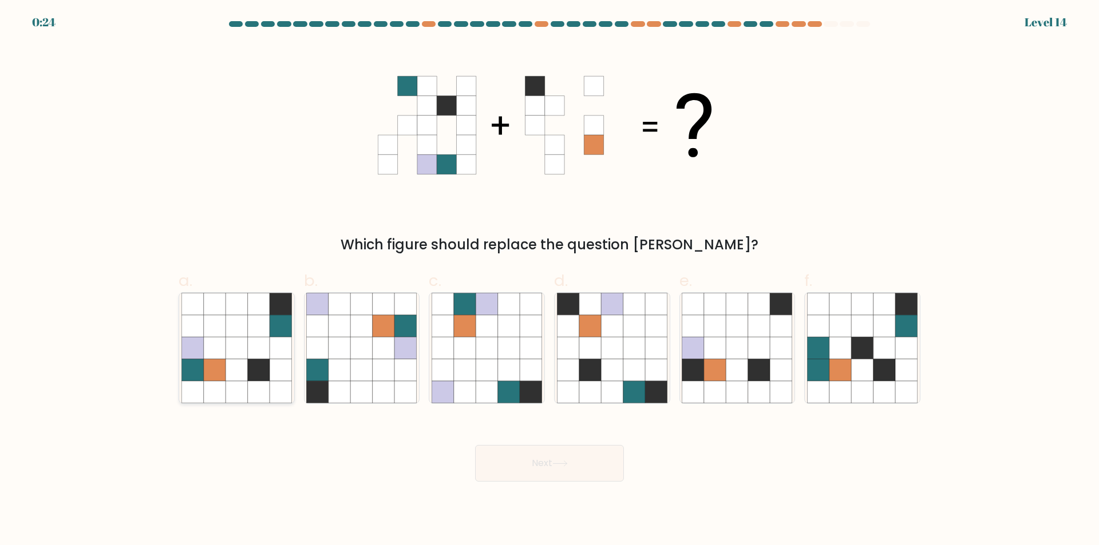
click at [259, 335] on icon at bounding box center [259, 326] width 22 height 22
click at [549, 280] on input "a." at bounding box center [549, 276] width 1 height 7
radio input "true"
click at [578, 467] on button "Next" at bounding box center [549, 463] width 149 height 37
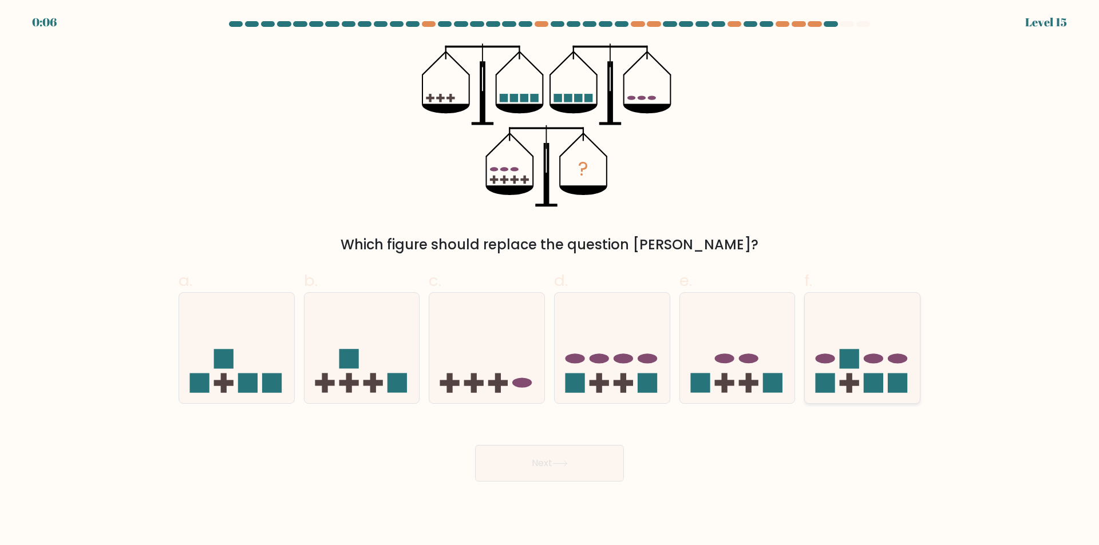
click at [854, 359] on rect at bounding box center [848, 358] width 19 height 19
click at [550, 280] on input "f." at bounding box center [549, 276] width 1 height 7
radio input "true"
click at [558, 466] on icon at bounding box center [559, 464] width 15 height 6
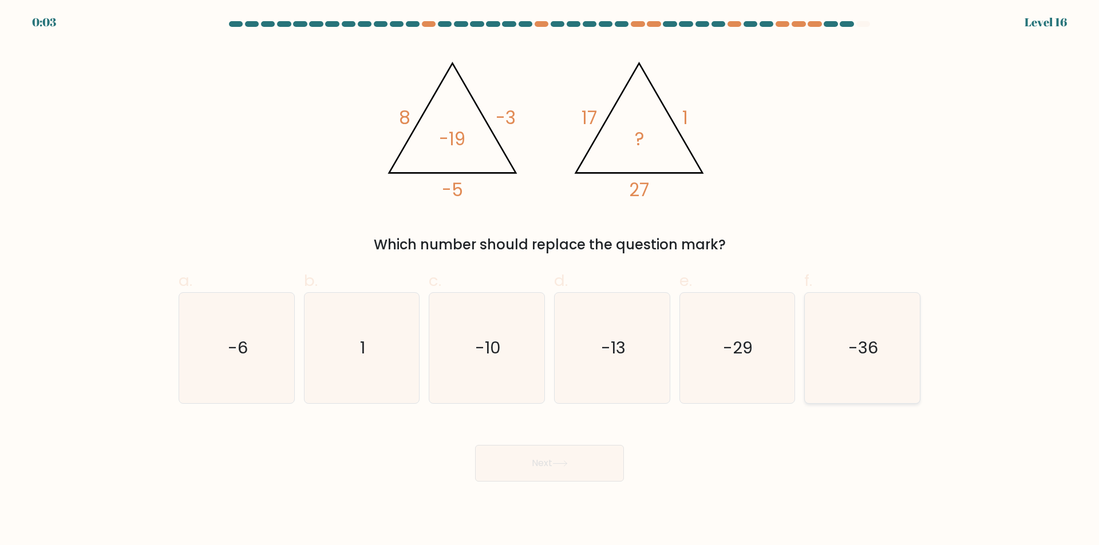
click at [853, 344] on text "-36" at bounding box center [864, 348] width 30 height 23
click at [550, 280] on input "f. -36" at bounding box center [549, 276] width 1 height 7
radio input "true"
click at [595, 464] on button "Next" at bounding box center [549, 463] width 149 height 37
click at [585, 455] on button "Next" at bounding box center [549, 463] width 149 height 37
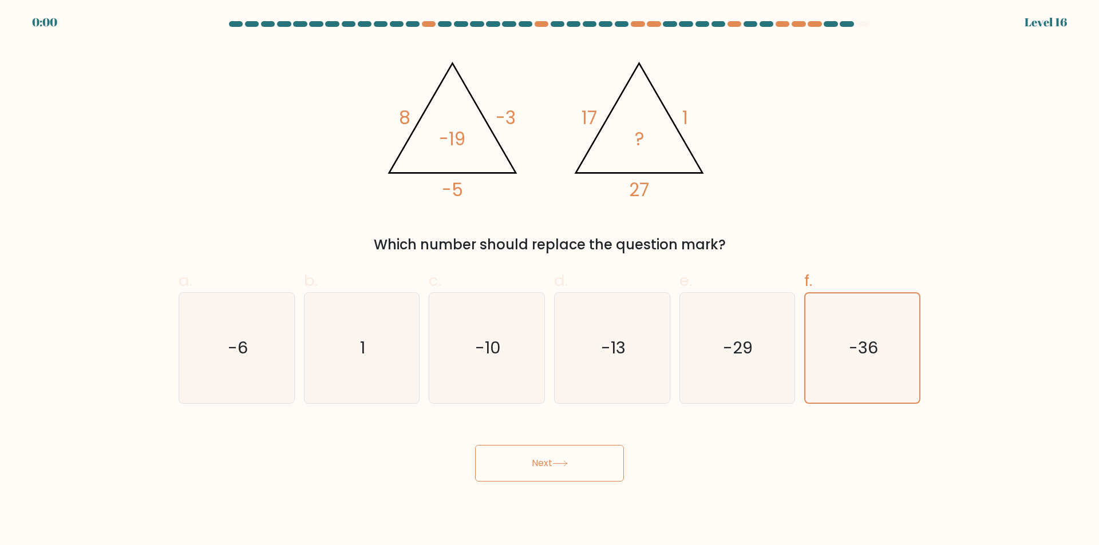
click at [585, 455] on button "Next" at bounding box center [549, 463] width 149 height 37
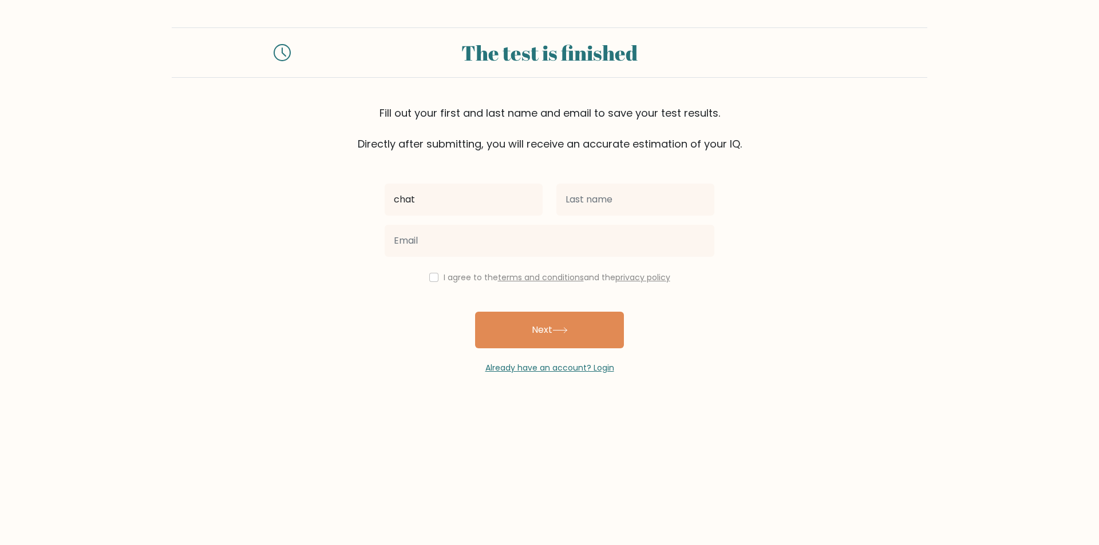
type input "chat"
click at [475, 312] on button "Next" at bounding box center [549, 330] width 149 height 37
type input "thompson"
click at [475, 312] on button "Next" at bounding box center [549, 330] width 149 height 37
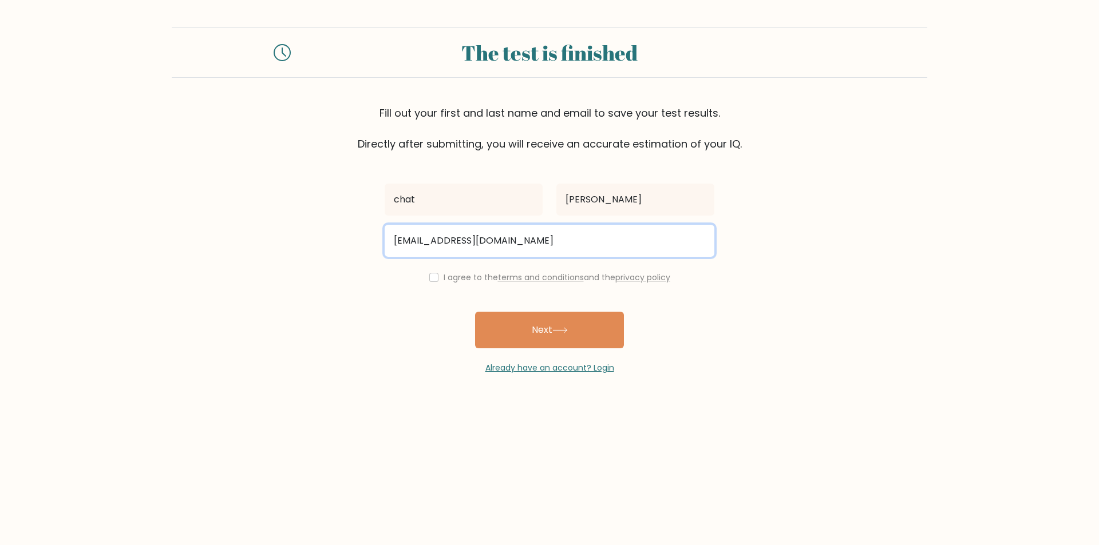
type input "chat11@microsoft.com"
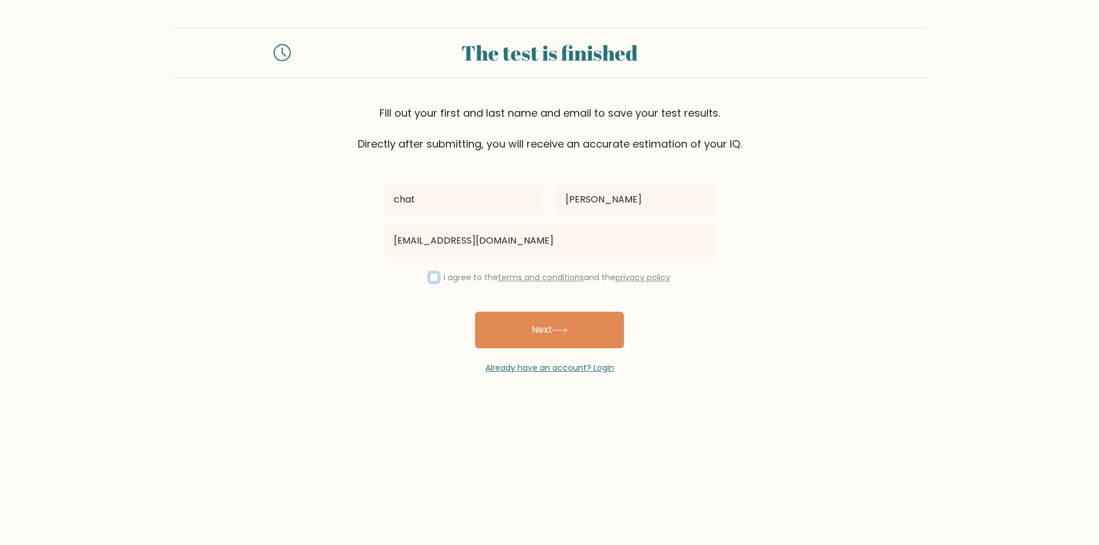
click at [431, 278] on input "checkbox" at bounding box center [433, 277] width 9 height 9
checkbox input "true"
click at [568, 328] on icon at bounding box center [559, 330] width 15 height 6
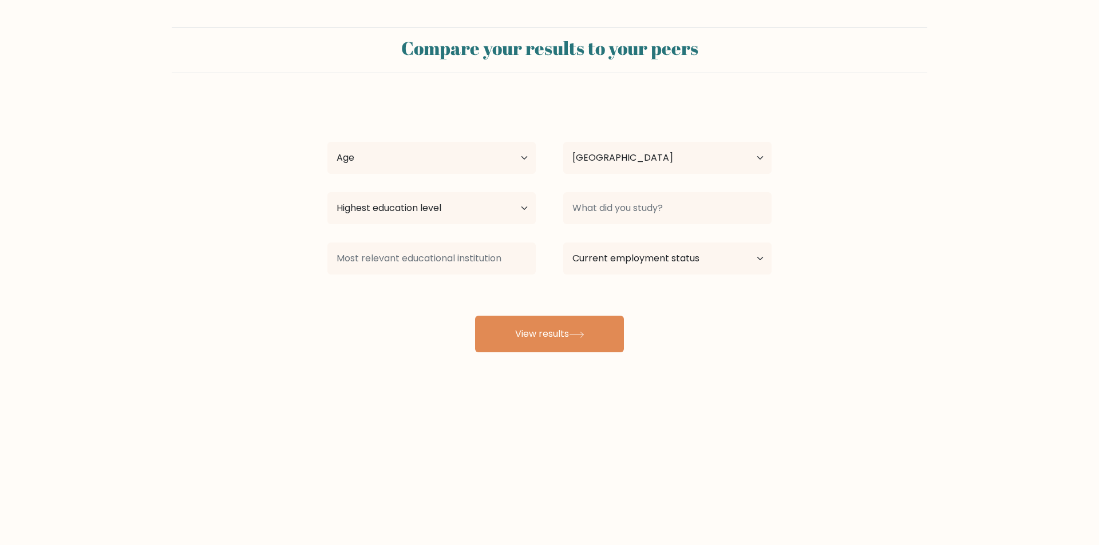
select select "GB"
click at [506, 160] on select "Age Under [DEMOGRAPHIC_DATA] [DEMOGRAPHIC_DATA] [DEMOGRAPHIC_DATA] [DEMOGRAPHIC…" at bounding box center [431, 158] width 208 height 32
select select "45_54"
click at [327, 142] on select "Age Under [DEMOGRAPHIC_DATA] [DEMOGRAPHIC_DATA] [DEMOGRAPHIC_DATA] [DEMOGRAPHIC…" at bounding box center [431, 158] width 208 height 32
click at [511, 209] on select "Highest education level No schooling Primary Lower Secondary Upper Secondary Oc…" at bounding box center [431, 208] width 208 height 32
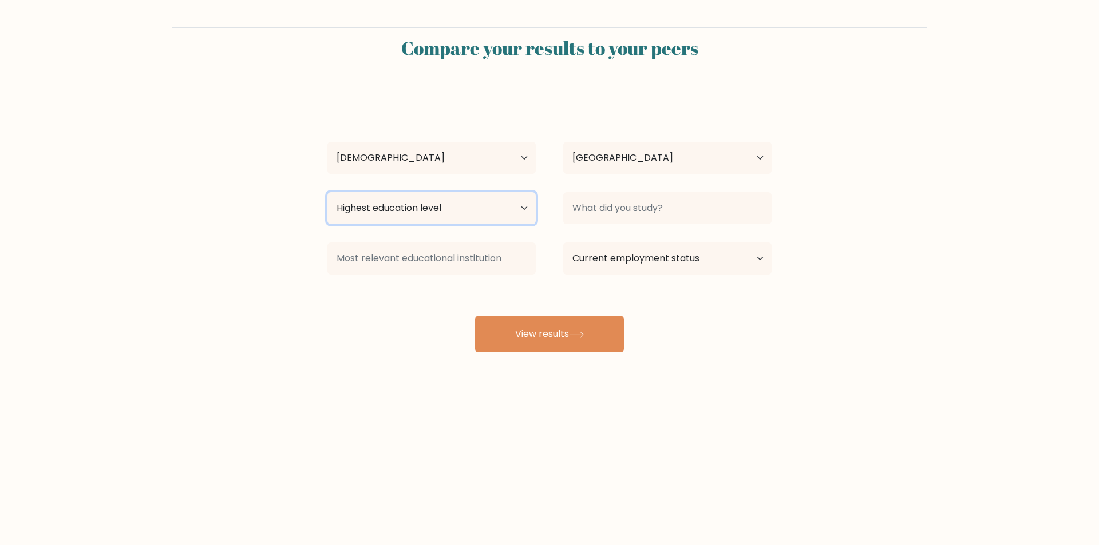
select select "occupation_specific"
click at [327, 192] on select "Highest education level No schooling Primary Lower Secondary Upper Secondary Oc…" at bounding box center [431, 208] width 208 height 32
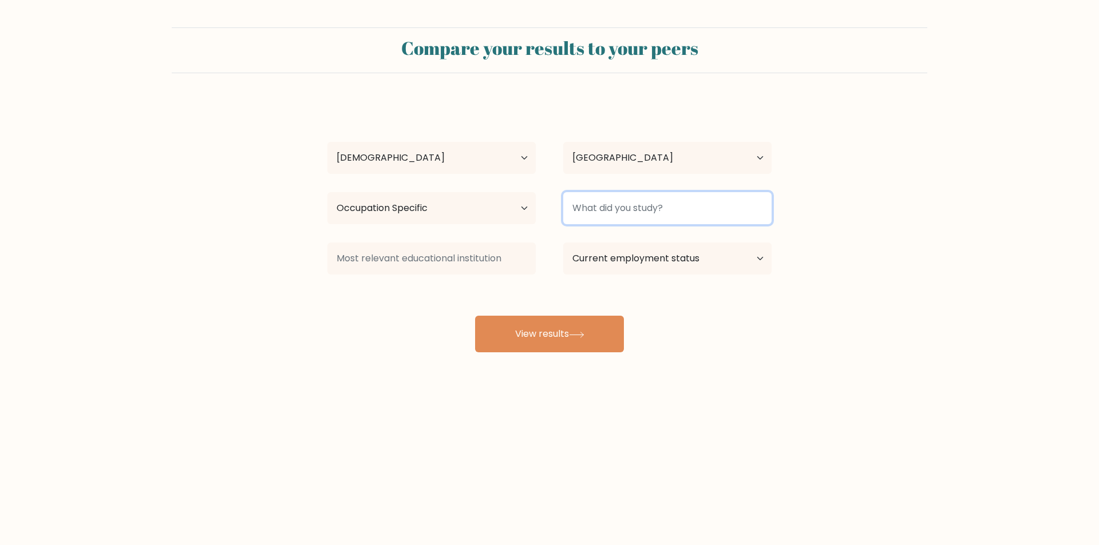
click at [620, 212] on input at bounding box center [667, 208] width 208 height 32
click at [639, 258] on div "chat thompson Age Under 18 years old 18-24 years old 25-34 years old 35-44 year…" at bounding box center [549, 227] width 458 height 252
click at [649, 204] on input "ke" at bounding box center [667, 208] width 208 height 32
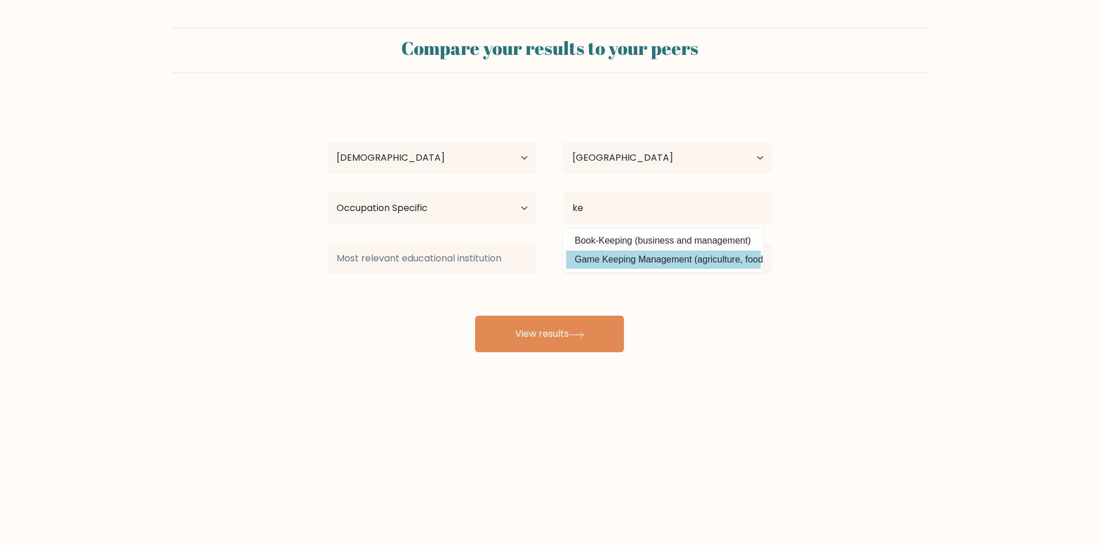
click at [632, 256] on div "chat thompson Age Under 18 years old 18-24 years old 25-34 years old 35-44 year…" at bounding box center [549, 227] width 458 height 252
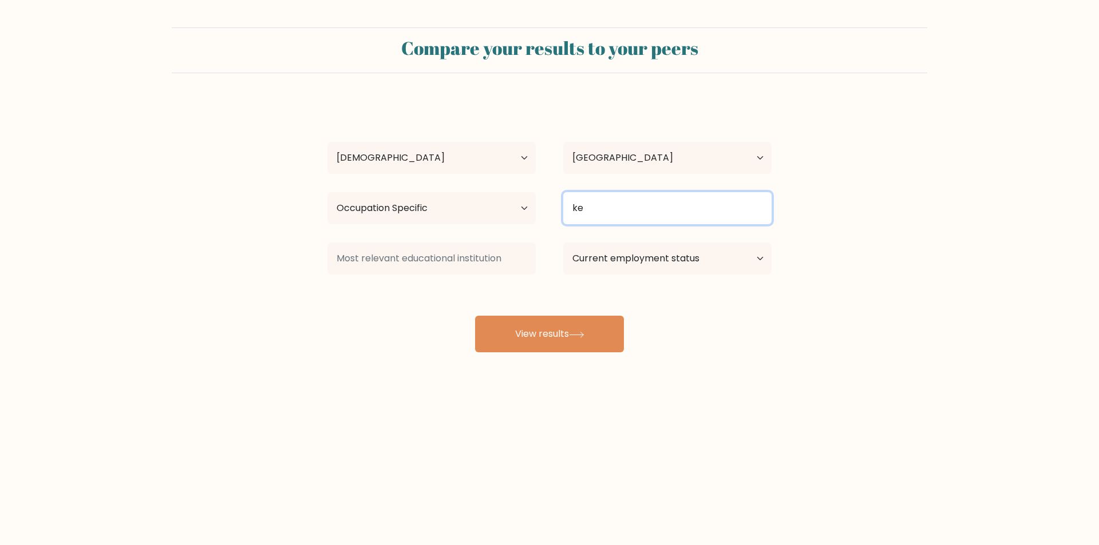
click at [610, 207] on input "ke" at bounding box center [667, 208] width 208 height 32
type input "k"
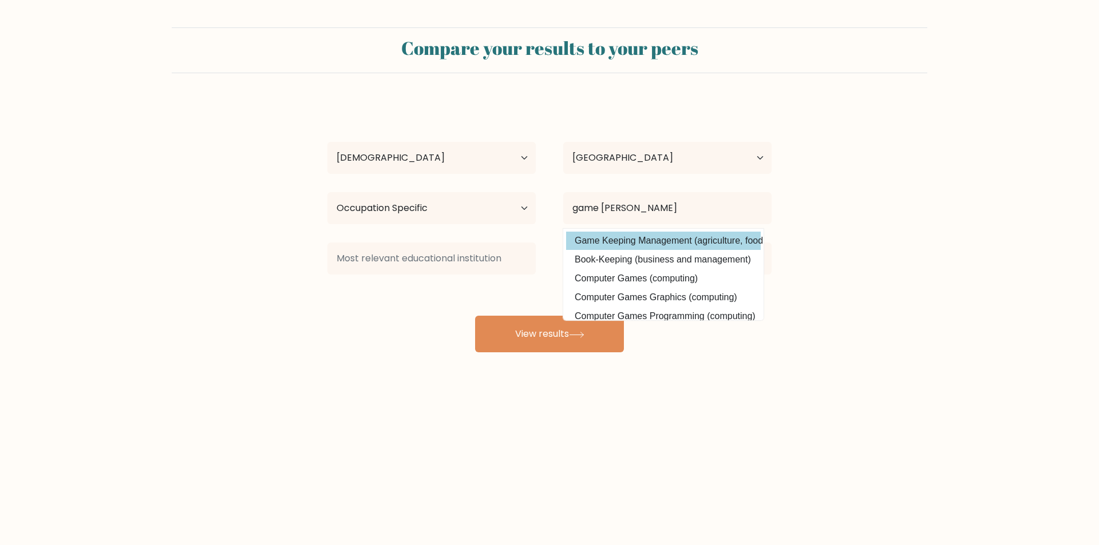
click at [621, 238] on option "Game Keeping Management (agriculture, food and related studies)" at bounding box center [663, 241] width 195 height 18
type input "Game Keeping Management"
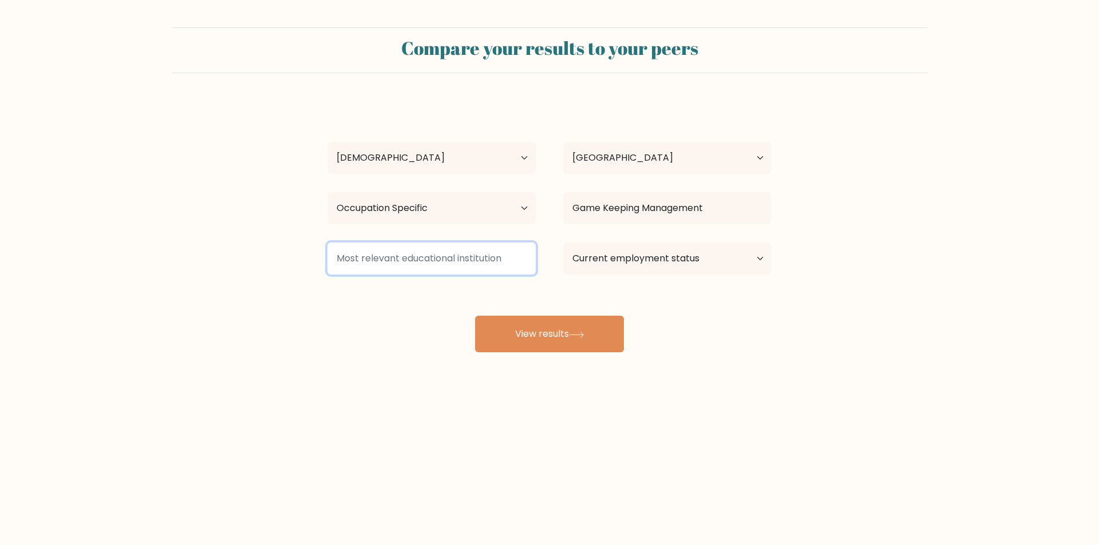
click at [499, 260] on input at bounding box center [431, 259] width 208 height 32
click at [346, 252] on input "bimingh" at bounding box center [431, 259] width 208 height 32
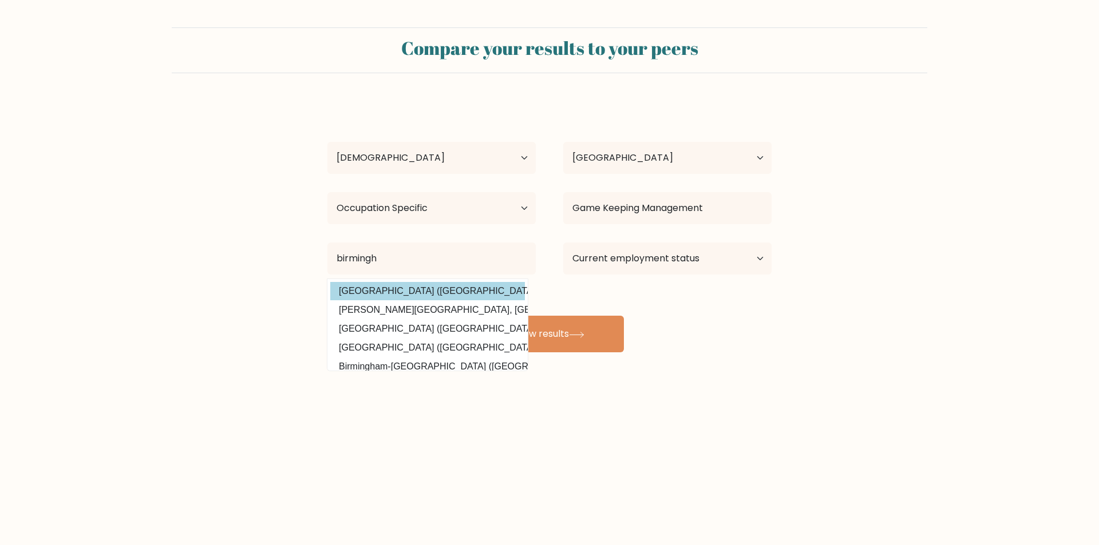
click at [420, 292] on option "Birmingham City University (United Kingdom)" at bounding box center [427, 291] width 195 height 18
type input "Birmingham City University"
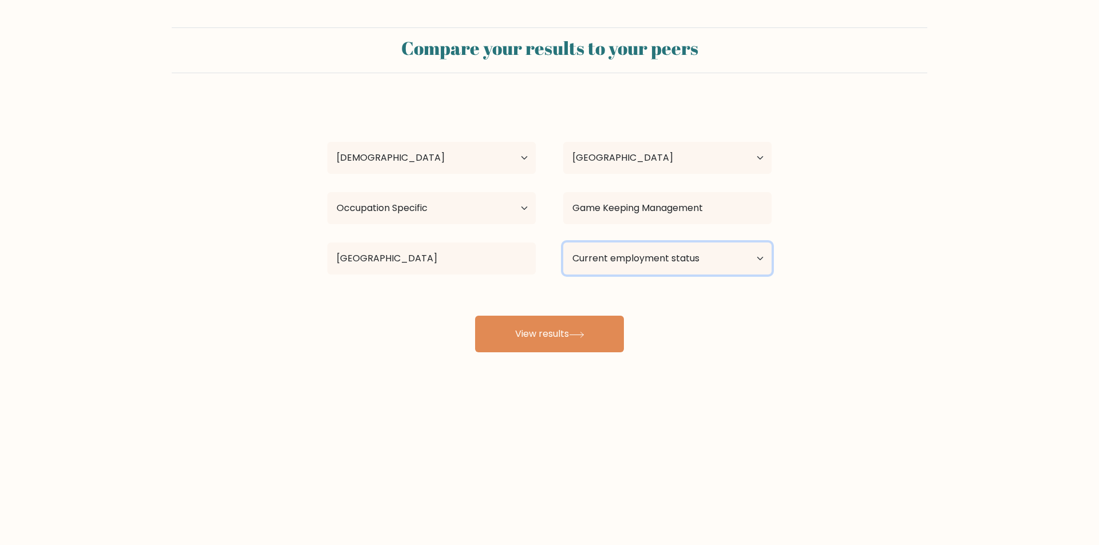
click at [740, 253] on select "Current employment status Employed Student Retired Other / prefer not to answer" at bounding box center [667, 259] width 208 height 32
select select "other"
click at [563, 243] on select "Current employment status Employed Student Retired Other / prefer not to answer" at bounding box center [667, 259] width 208 height 32
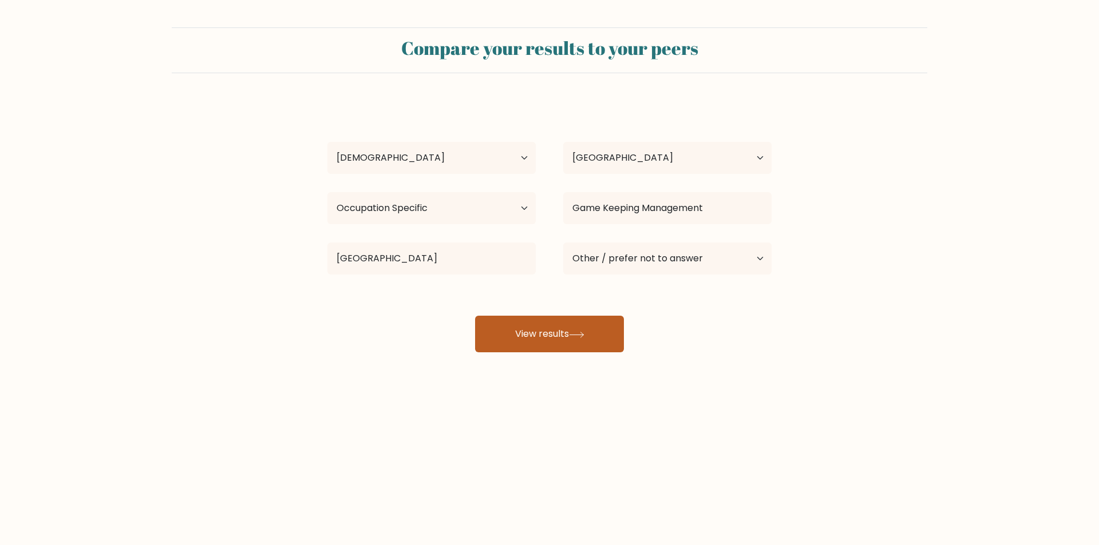
click at [575, 334] on icon at bounding box center [576, 335] width 15 height 6
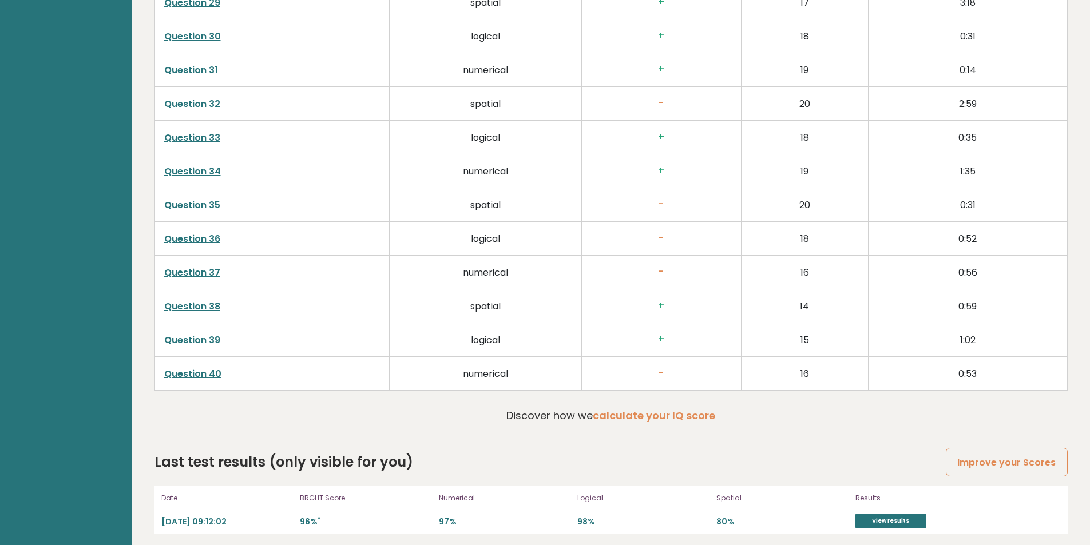
scroll to position [2942, 0]
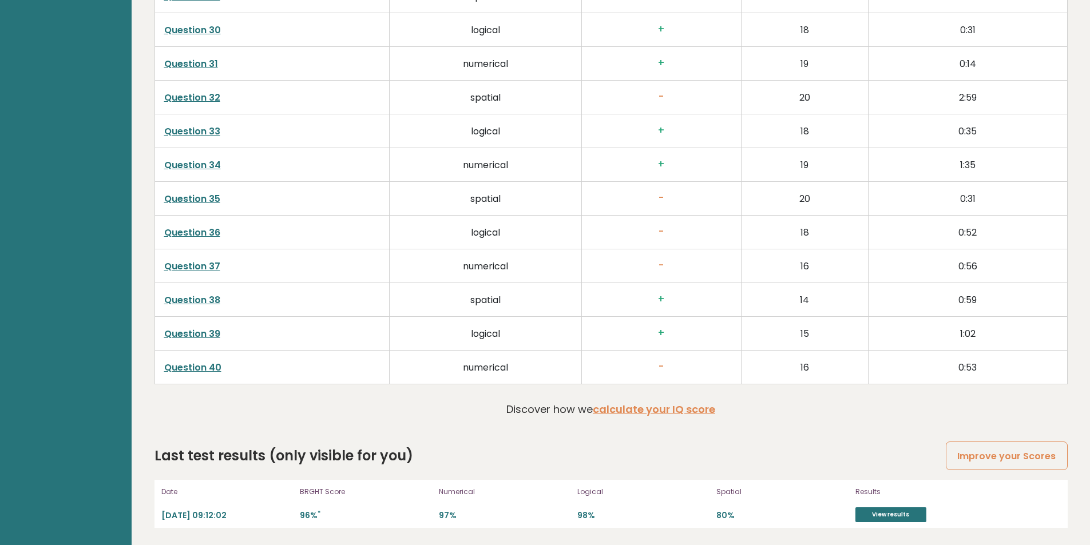
click at [877, 504] on div "Results View results" at bounding box center [915, 504] width 120 height 37
click at [881, 514] on link "View results" at bounding box center [890, 515] width 71 height 15
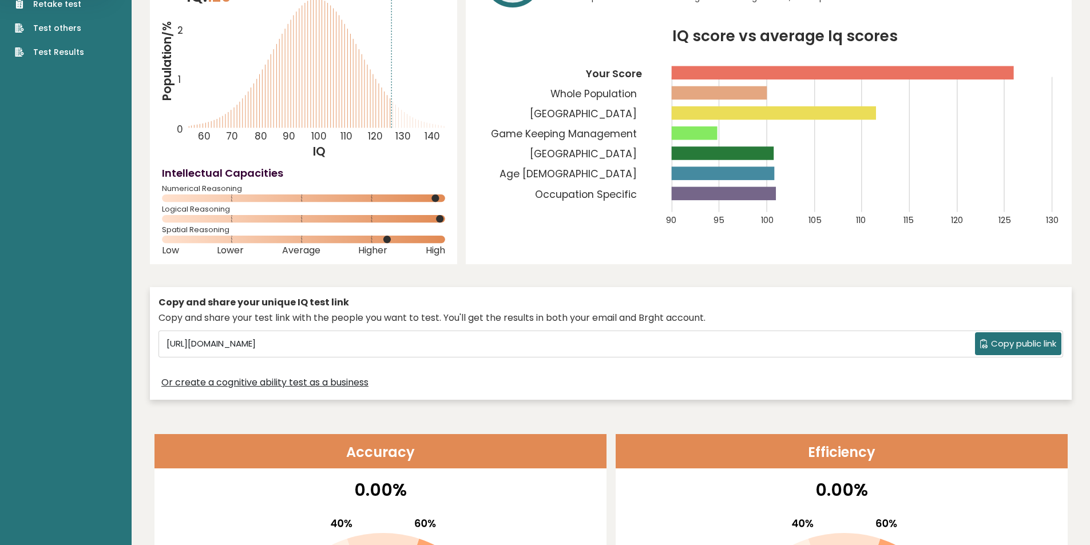
scroll to position [0, 0]
